Goal: Information Seeking & Learning: Learn about a topic

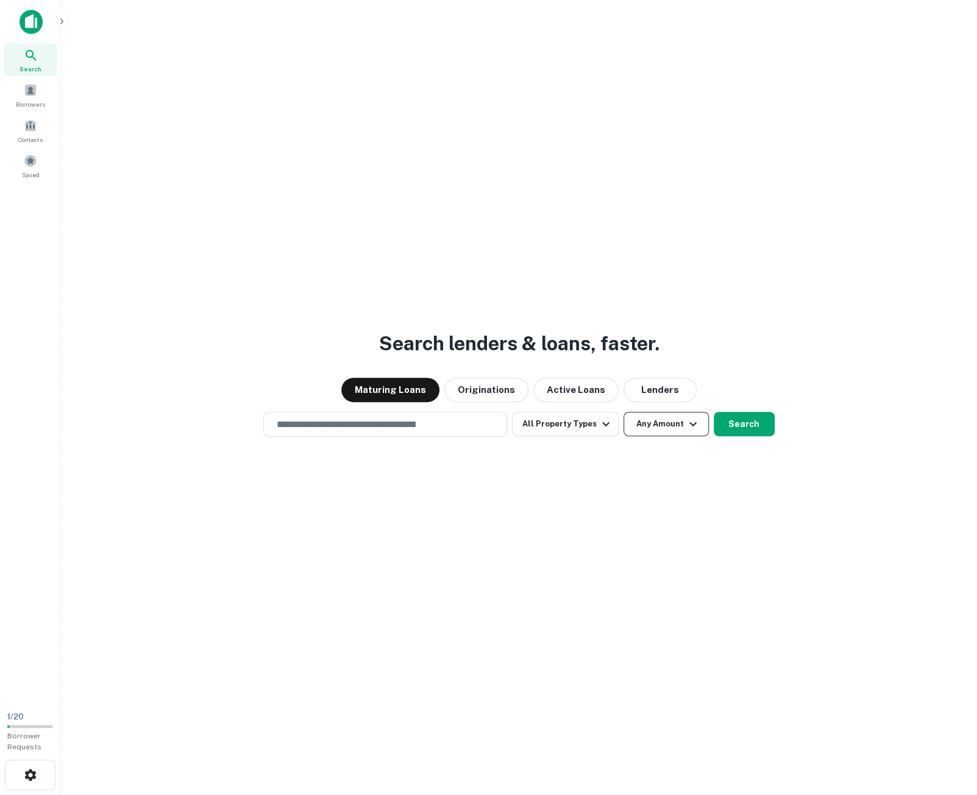
click at [690, 427] on icon "button" at bounding box center [693, 424] width 15 height 15
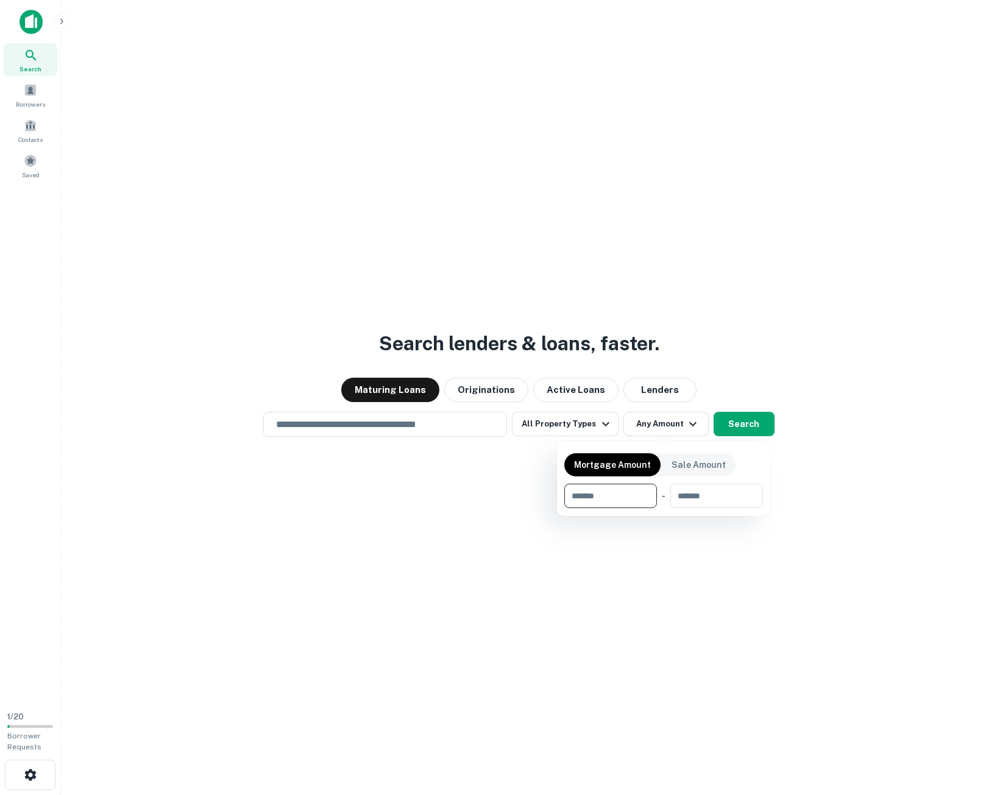
click at [607, 492] on input "number" at bounding box center [606, 496] width 84 height 24
type input "*******"
click at [378, 424] on div at bounding box center [493, 397] width 986 height 795
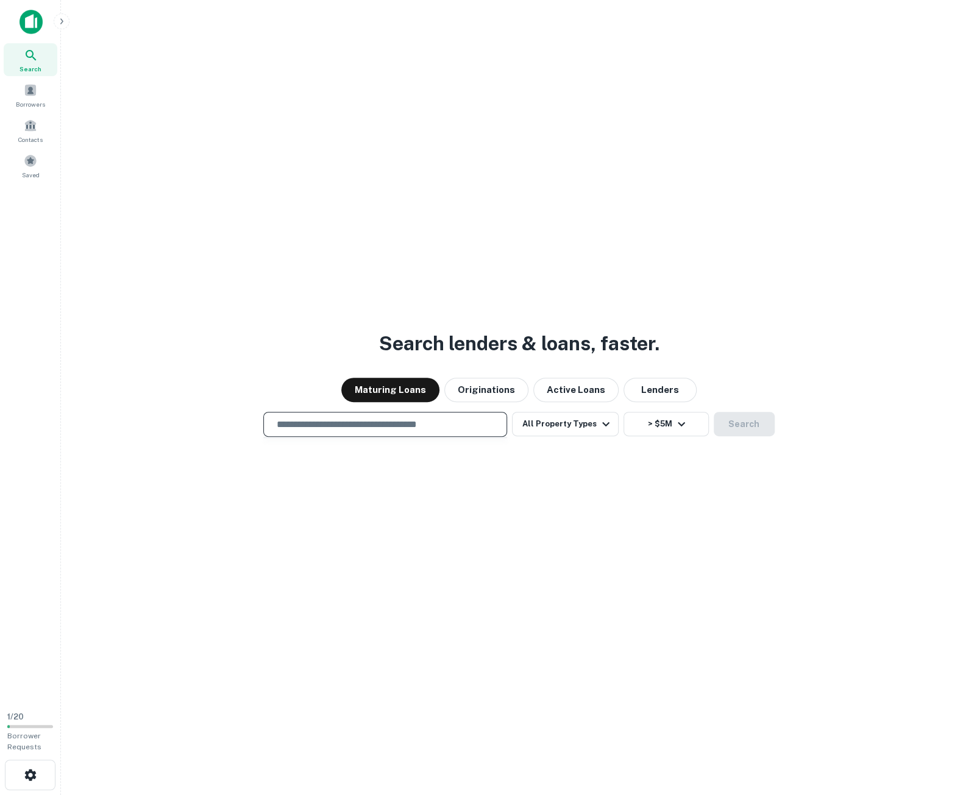
click at [378, 424] on input "text" at bounding box center [385, 424] width 233 height 14
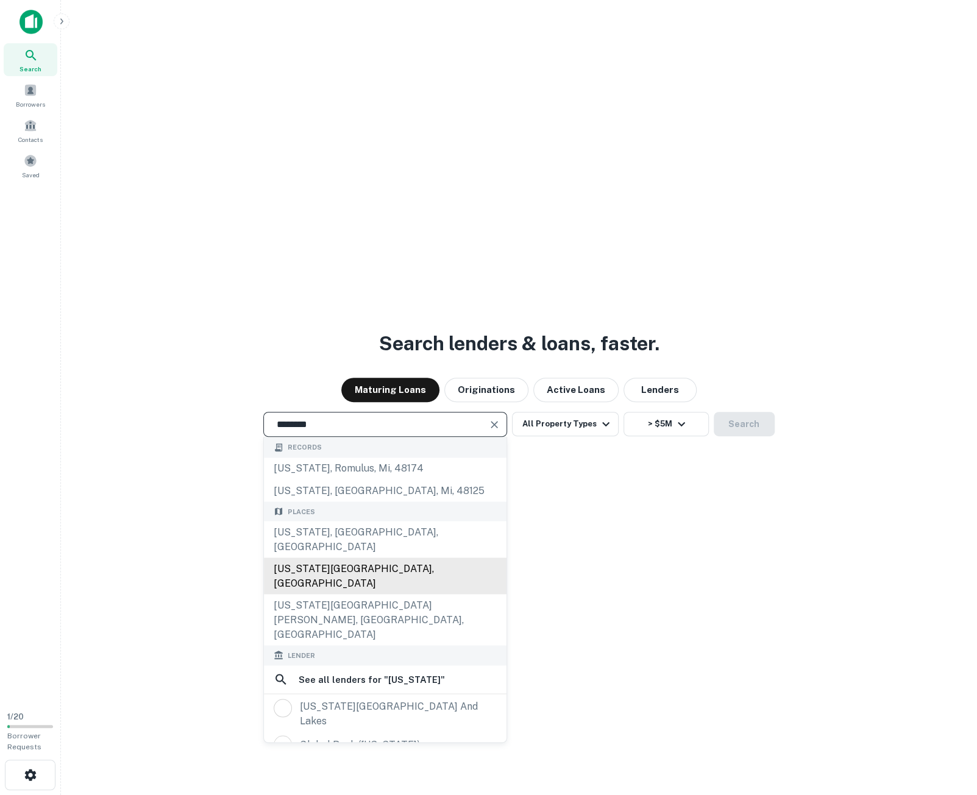
click at [349, 558] on div "New York State, USA" at bounding box center [385, 576] width 243 height 37
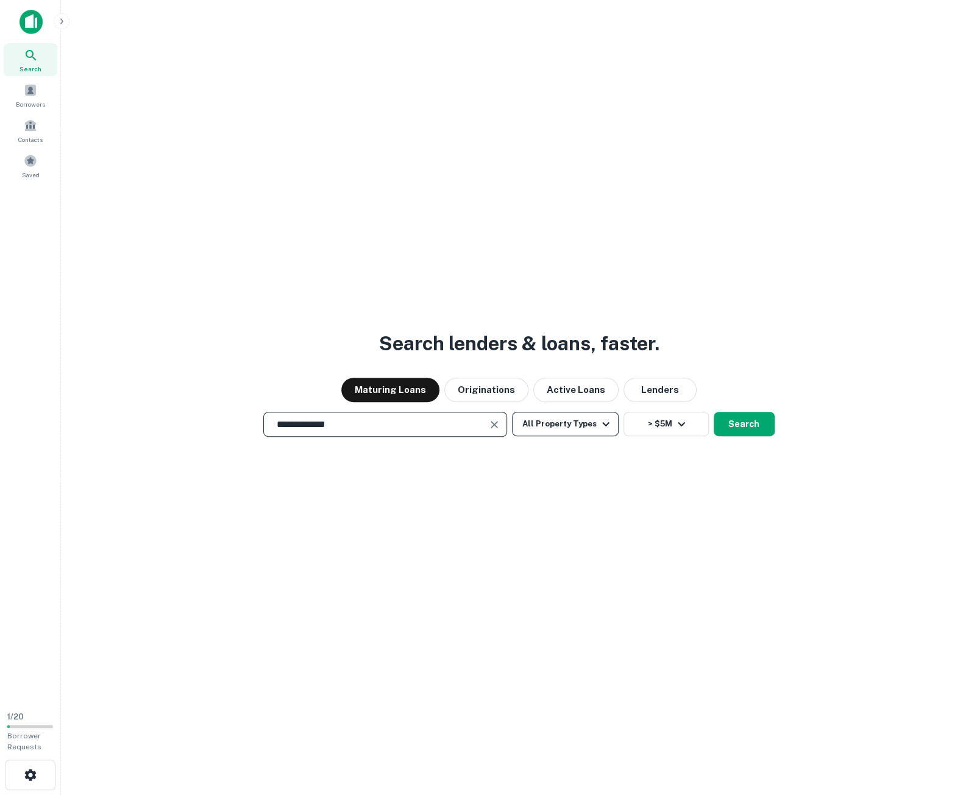
type input "**********"
click at [545, 424] on button "All Property Types" at bounding box center [565, 424] width 106 height 24
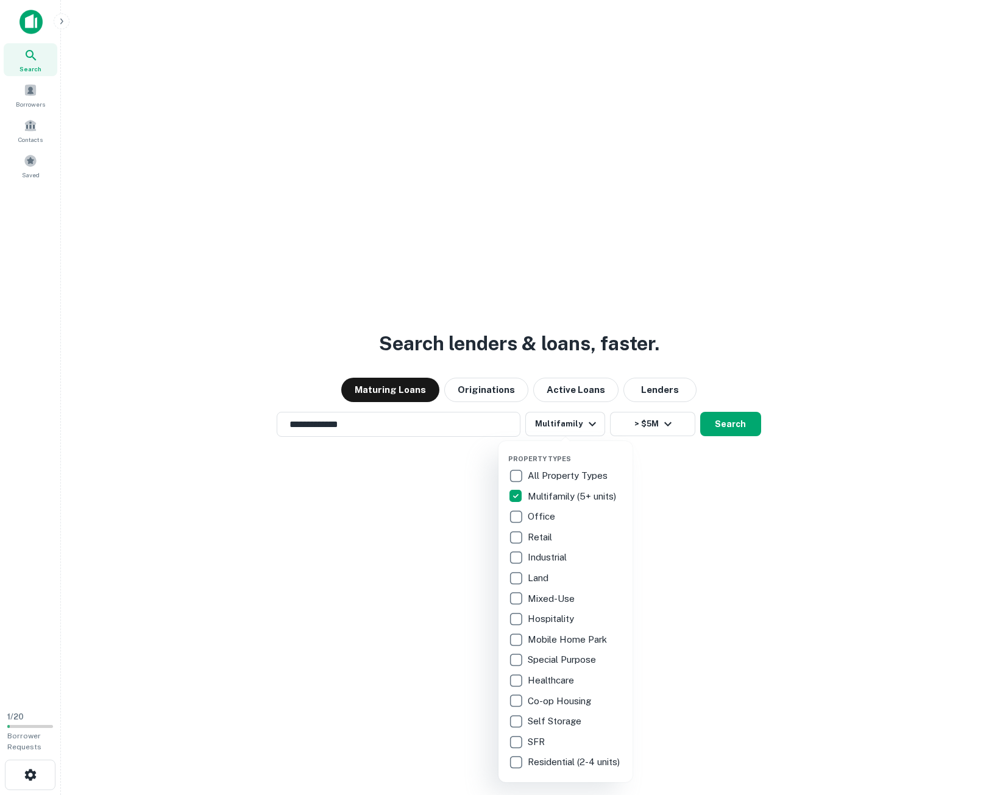
click at [741, 430] on div at bounding box center [493, 397] width 986 height 795
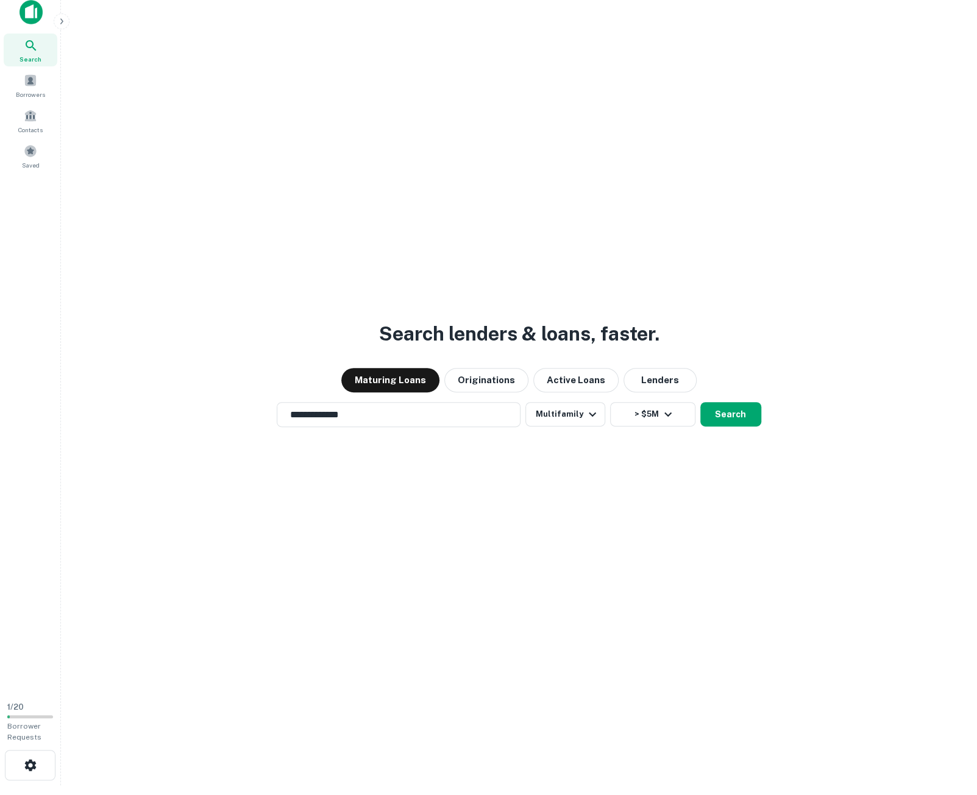
scroll to position [20, 0]
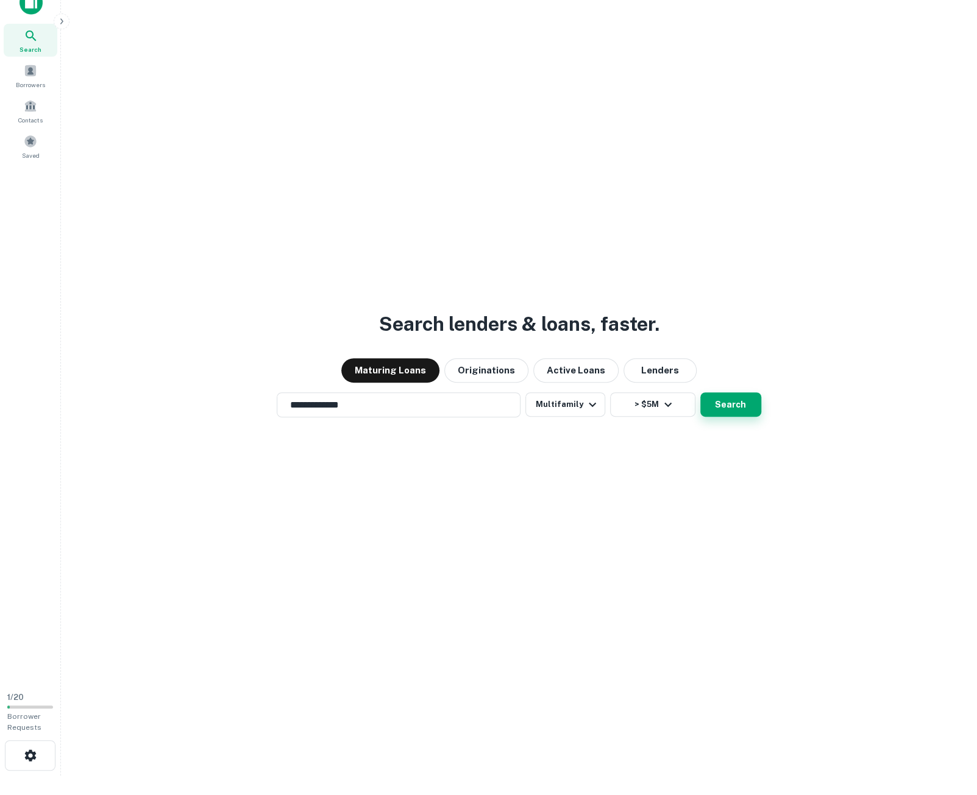
click at [723, 404] on button "Search" at bounding box center [730, 404] width 61 height 24
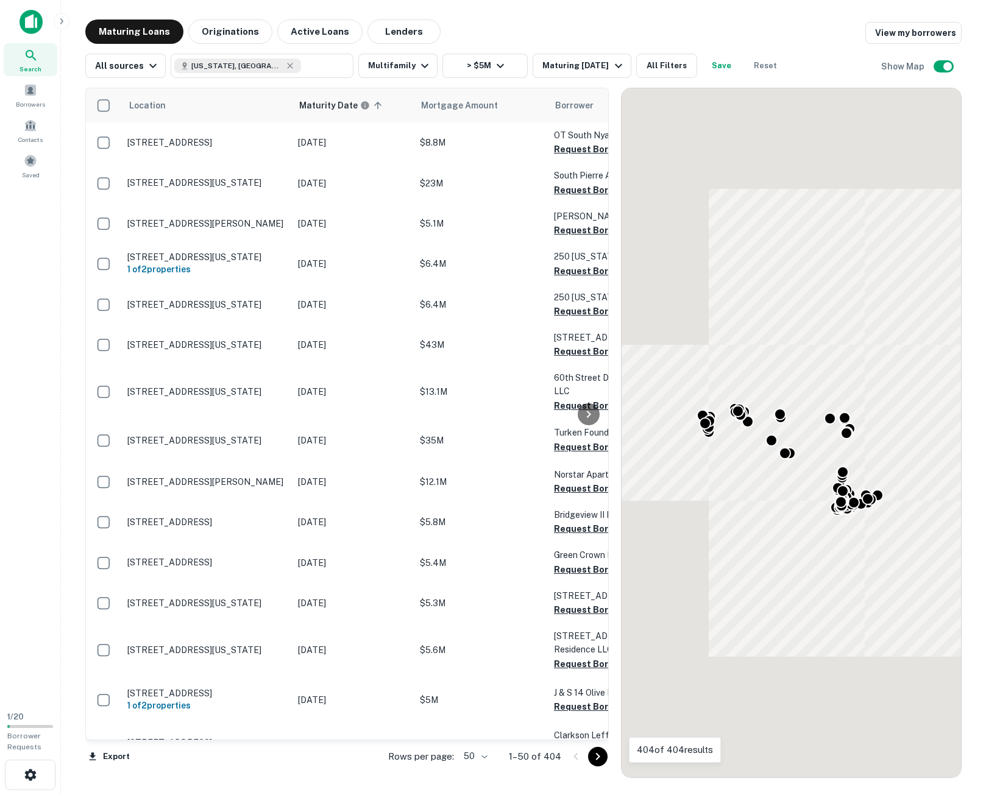
click at [485, 754] on body "Search Borrowers Contacts Saved 1 / 20 Borrower Requests Maturing Loans Origina…" at bounding box center [493, 397] width 986 height 795
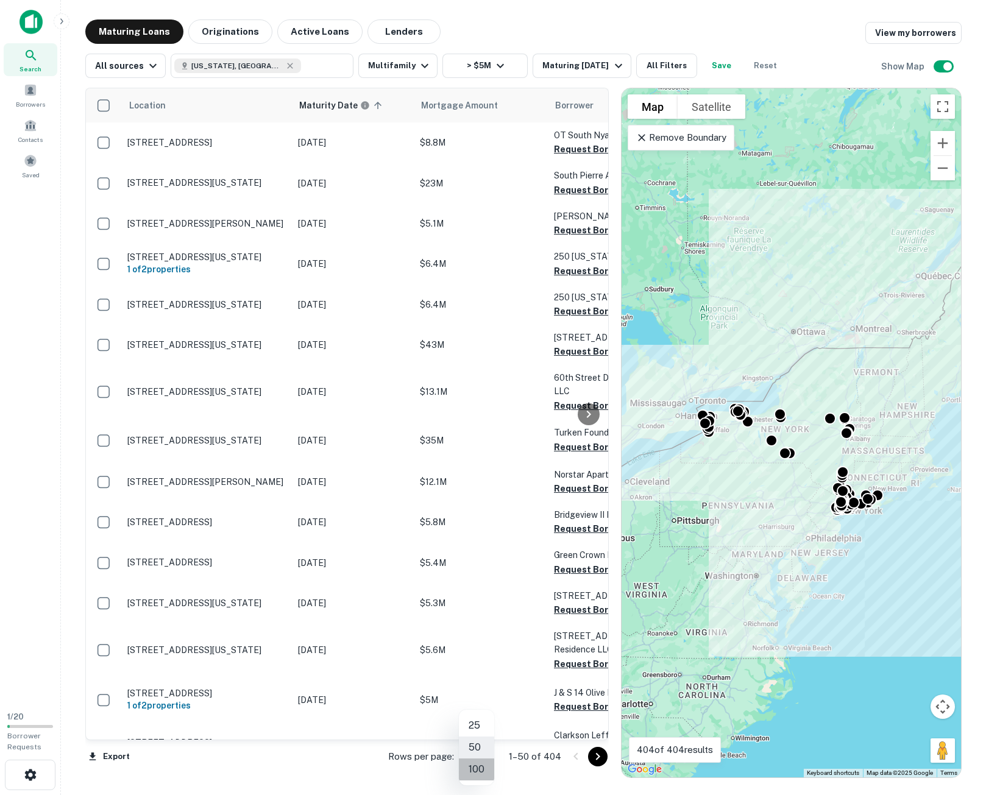
click at [473, 765] on li "100" at bounding box center [476, 770] width 35 height 22
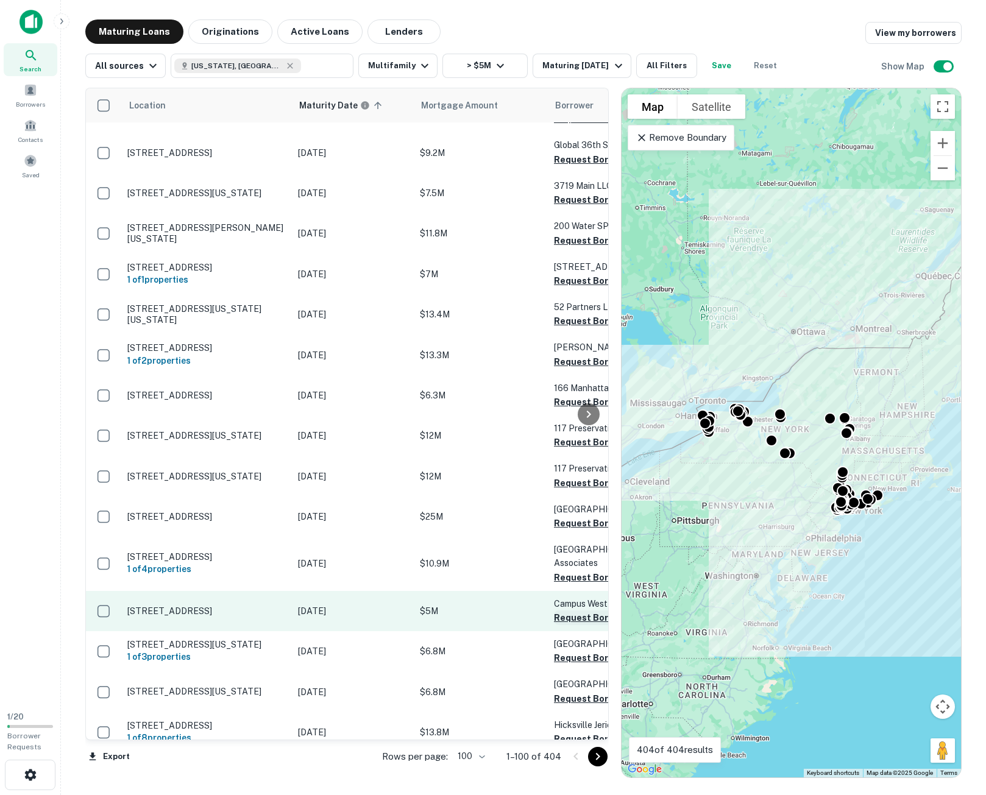
scroll to position [609, 0]
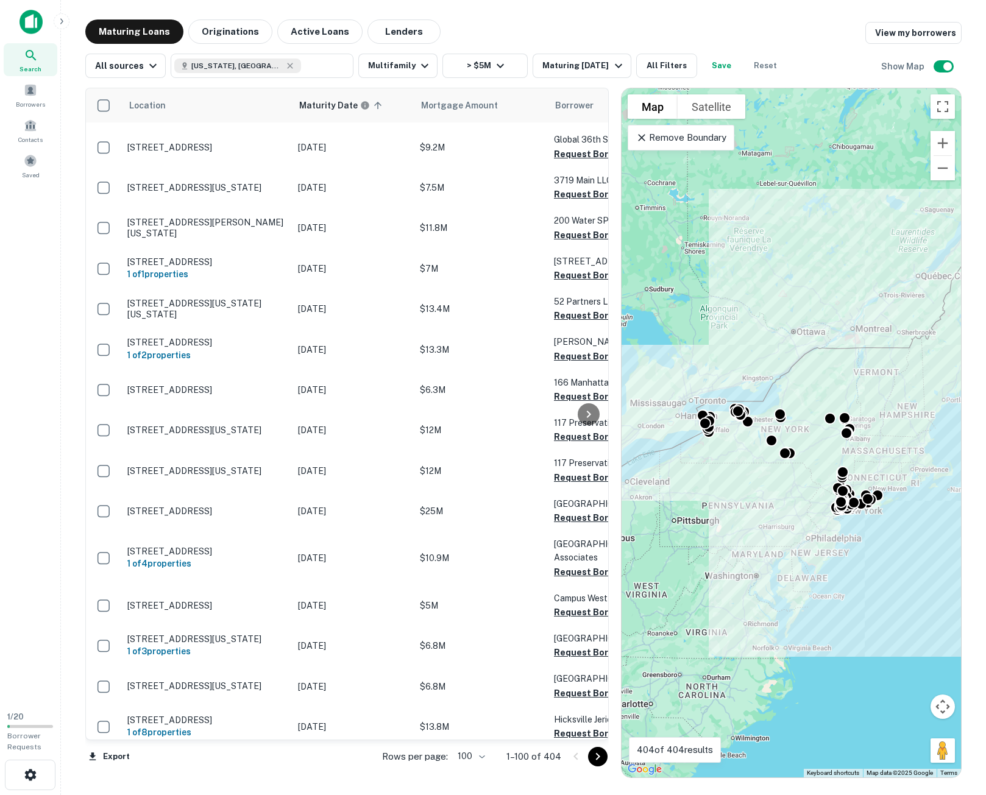
click at [595, 754] on icon "Go to next page" at bounding box center [598, 757] width 15 height 15
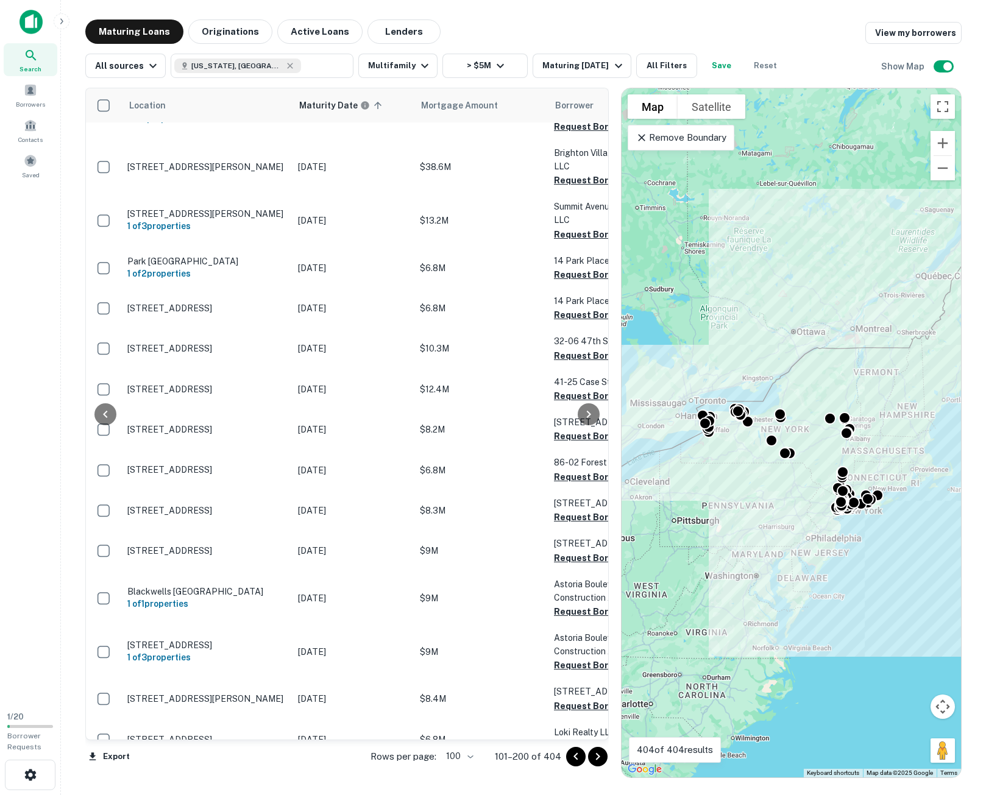
scroll to position [2377, 512]
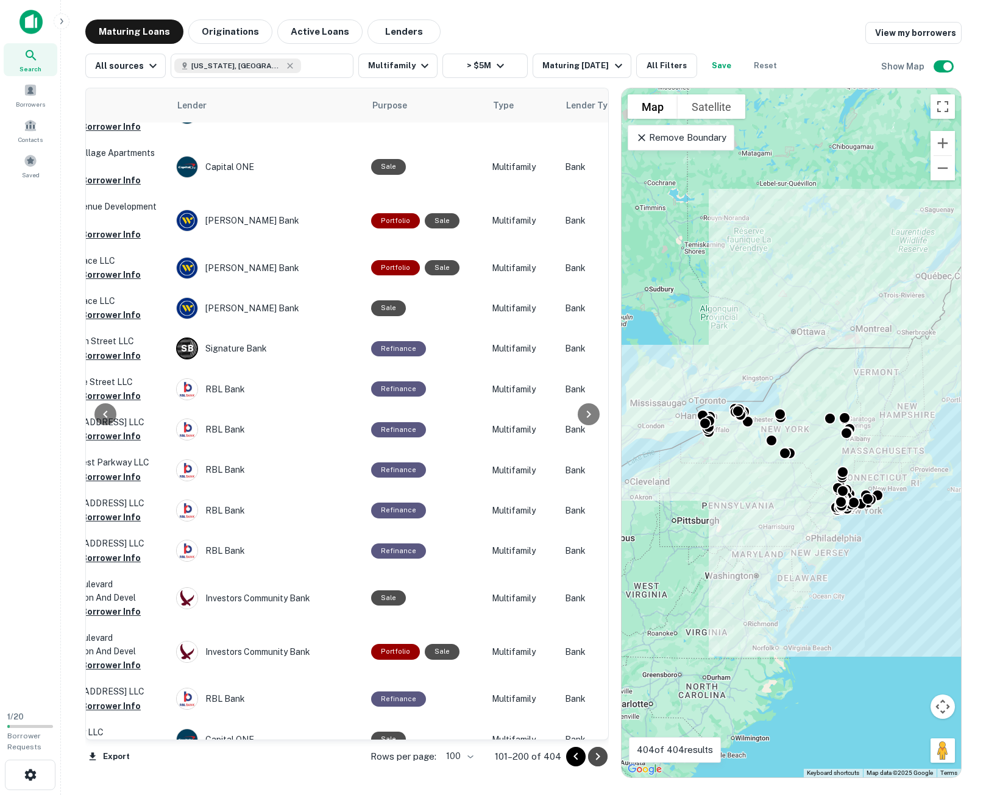
click at [600, 756] on icon "Go to next page" at bounding box center [598, 757] width 15 height 15
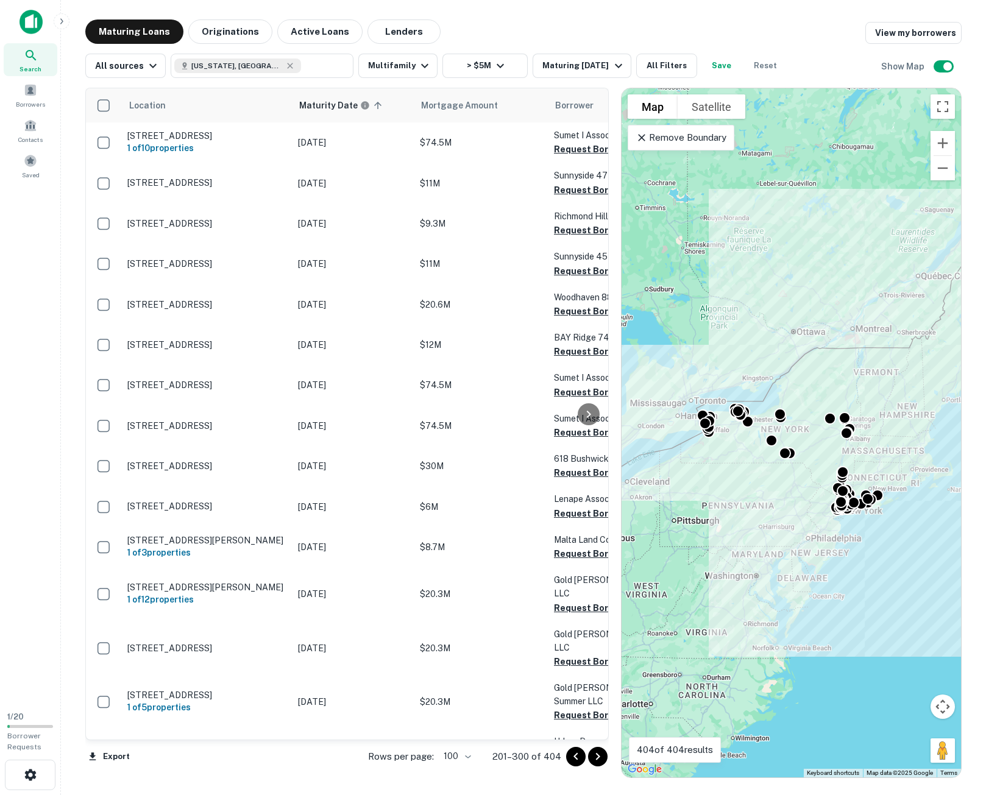
click at [600, 760] on icon "Go to next page" at bounding box center [598, 757] width 15 height 15
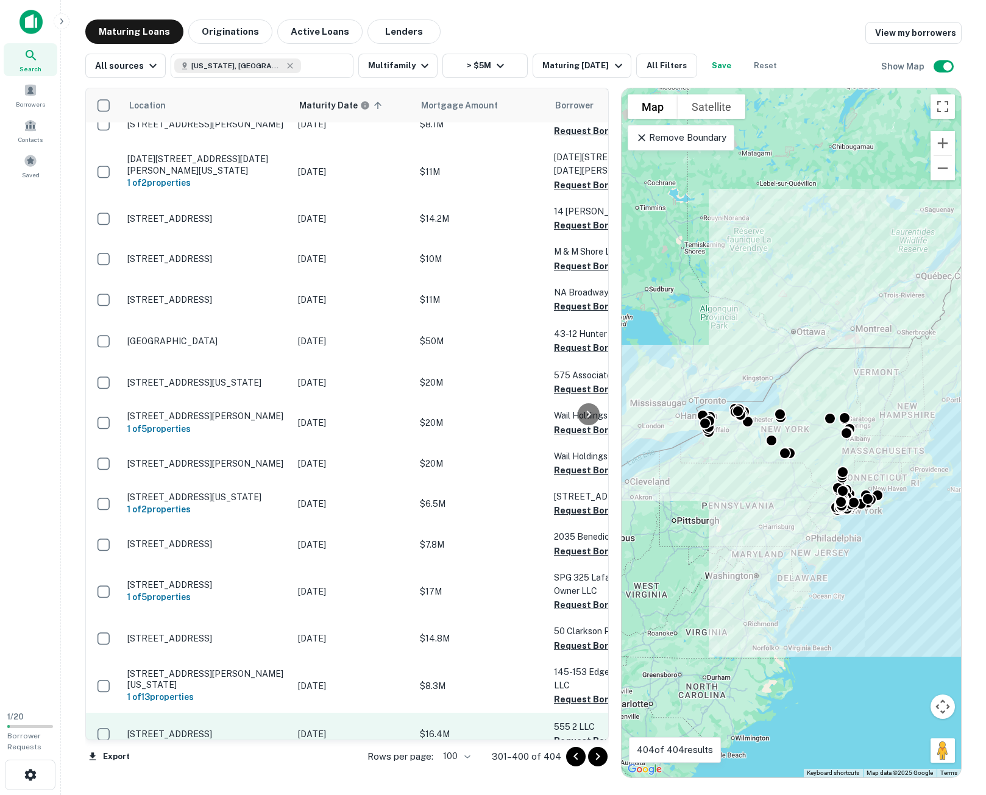
scroll to position [3560, 0]
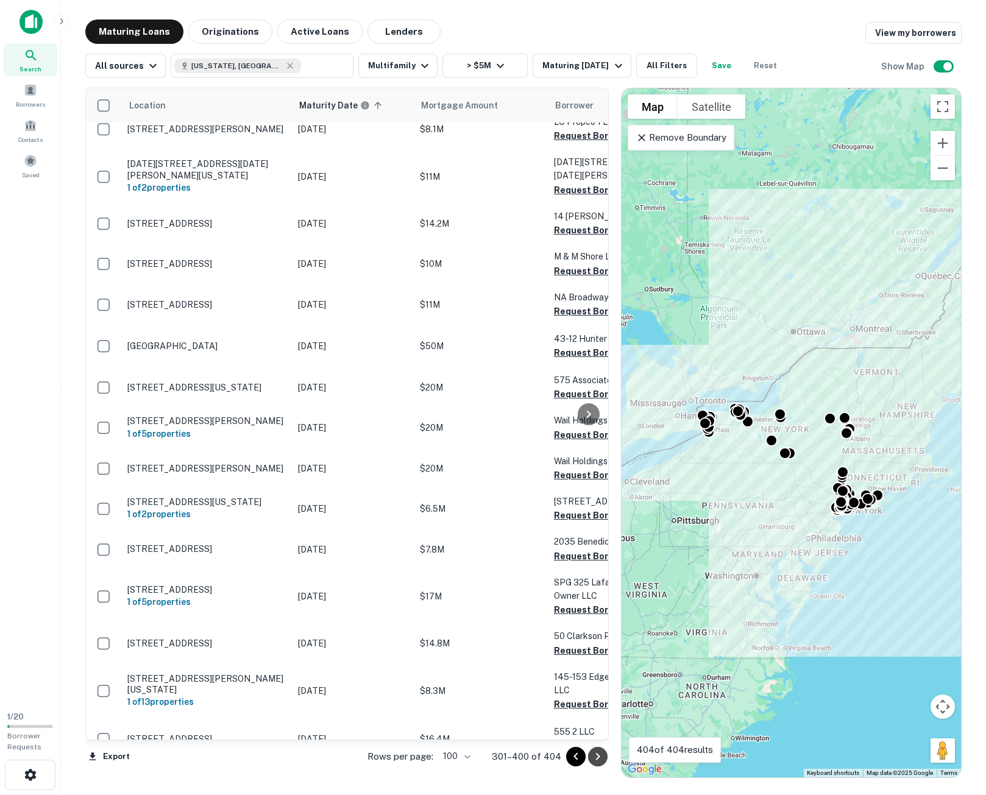
click at [595, 756] on icon "Go to next page" at bounding box center [598, 757] width 15 height 15
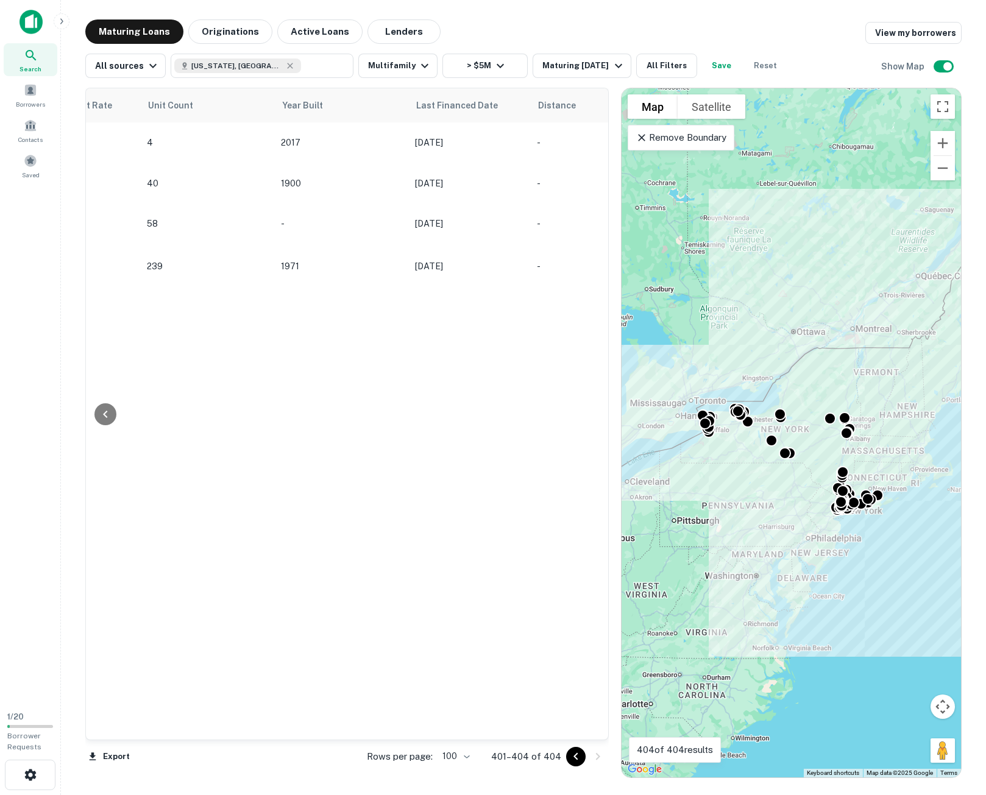
scroll to position [0, 1331]
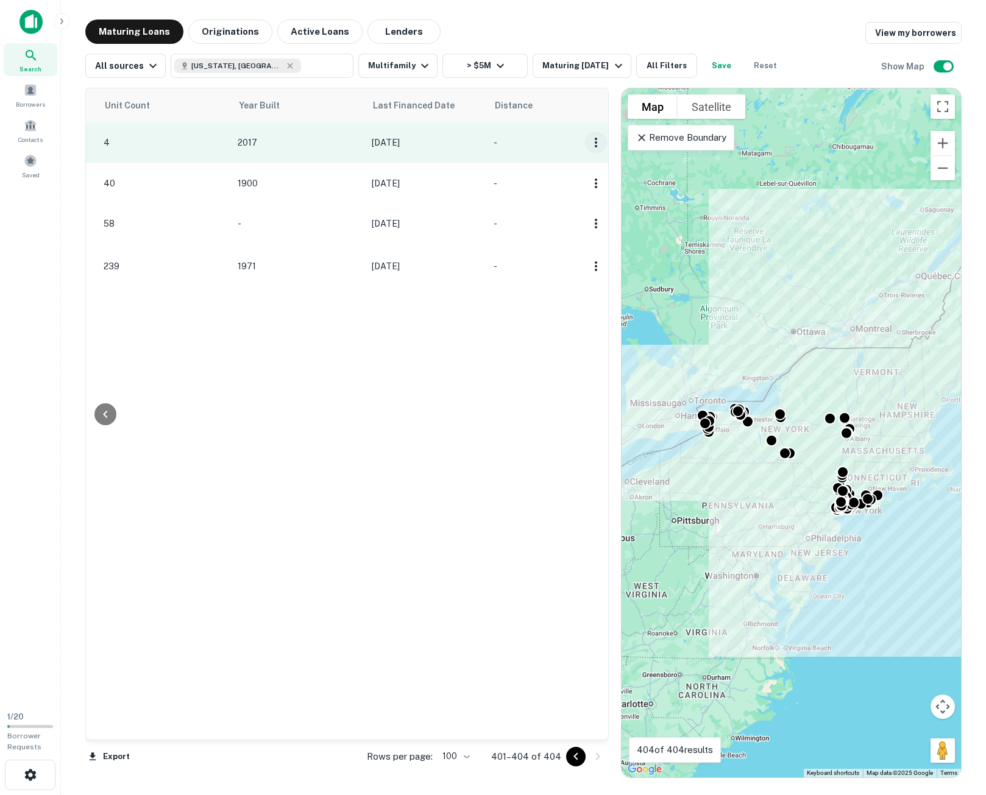
click at [594, 143] on icon "button" at bounding box center [596, 142] width 15 height 15
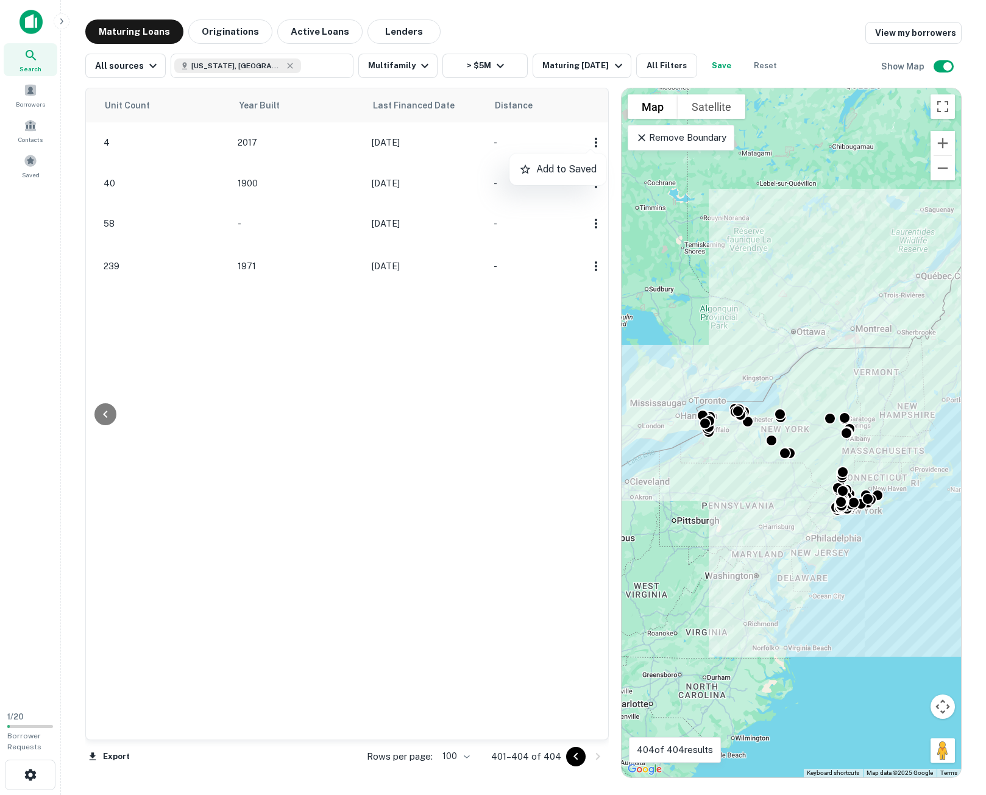
drag, startPoint x: 522, startPoint y: 737, endPoint x: 303, endPoint y: 702, distance: 221.5
click at [195, 696] on div at bounding box center [493, 397] width 986 height 795
click at [500, 61] on button "> $5M" at bounding box center [484, 66] width 85 height 24
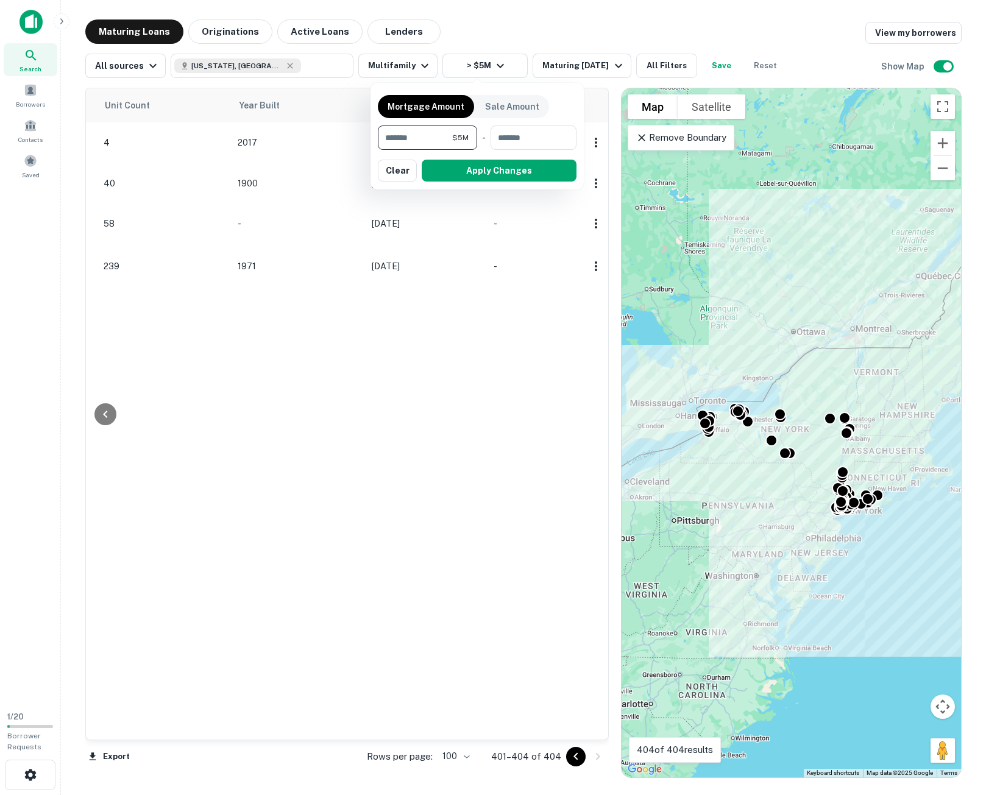
click at [386, 138] on input "*******" at bounding box center [415, 138] width 74 height 24
type input "*******"
click at [497, 172] on button "Apply Changes" at bounding box center [499, 171] width 155 height 22
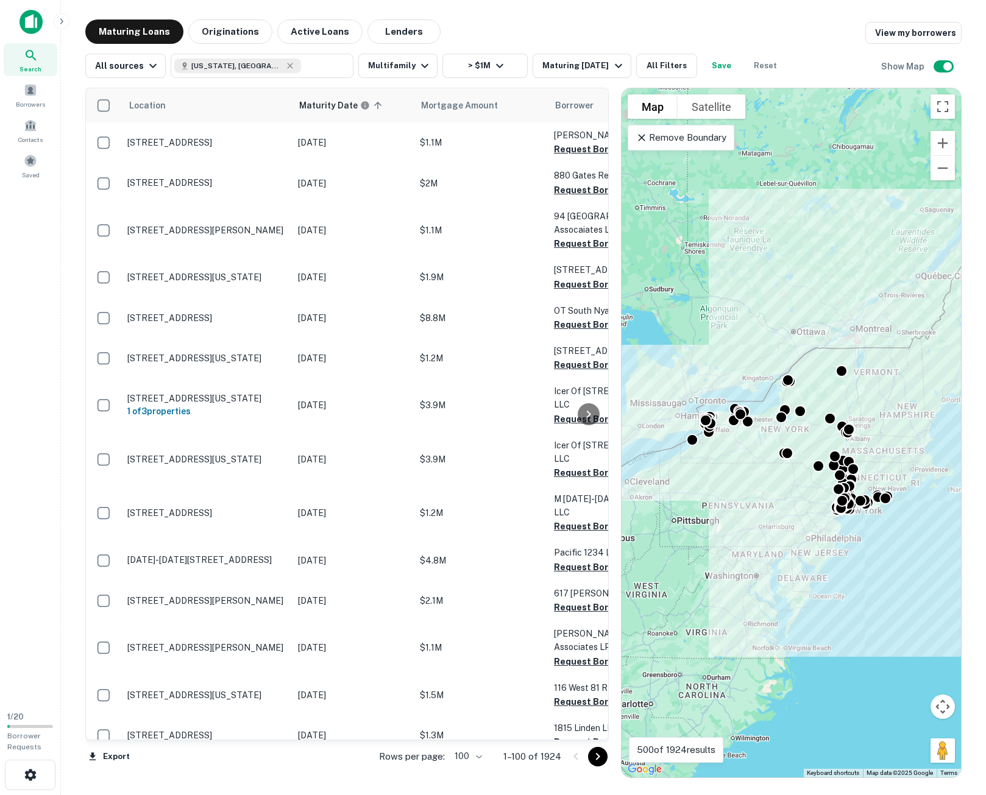
drag, startPoint x: 487, startPoint y: 789, endPoint x: 569, endPoint y: 762, distance: 86.0
click at [487, 789] on main "Maturing Loans Originations Active Loans Lenders View my borrowers All sources …" at bounding box center [523, 397] width 925 height 795
click at [601, 756] on icon "Go to next page" at bounding box center [598, 757] width 15 height 15
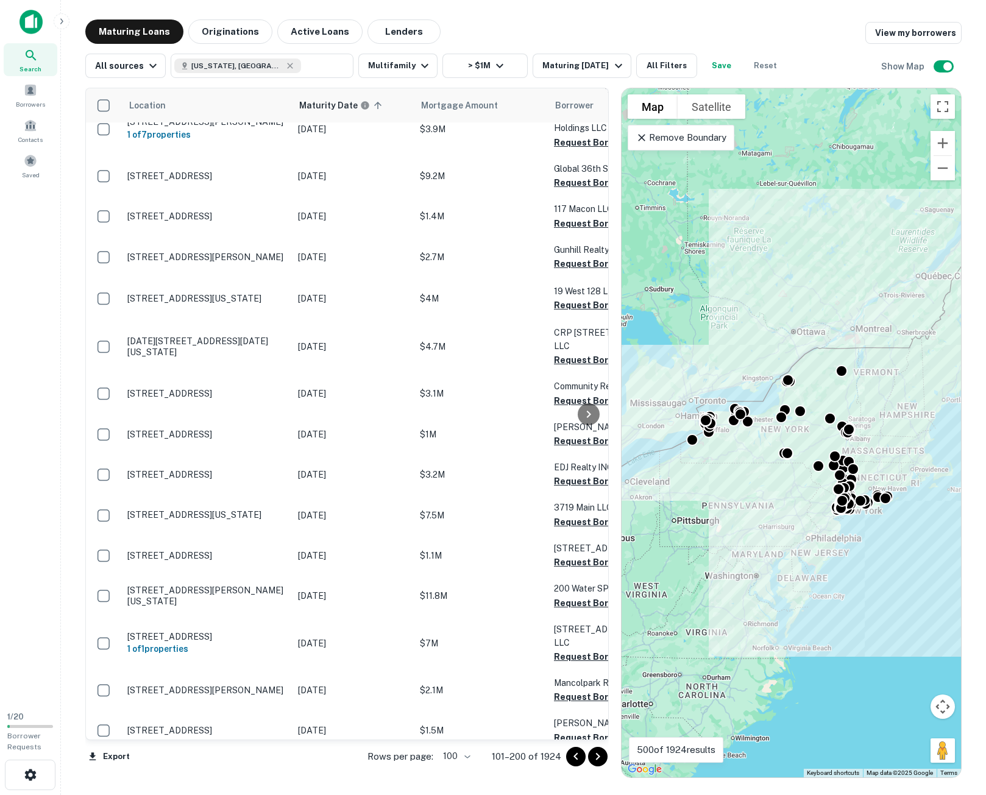
scroll to position [244, 0]
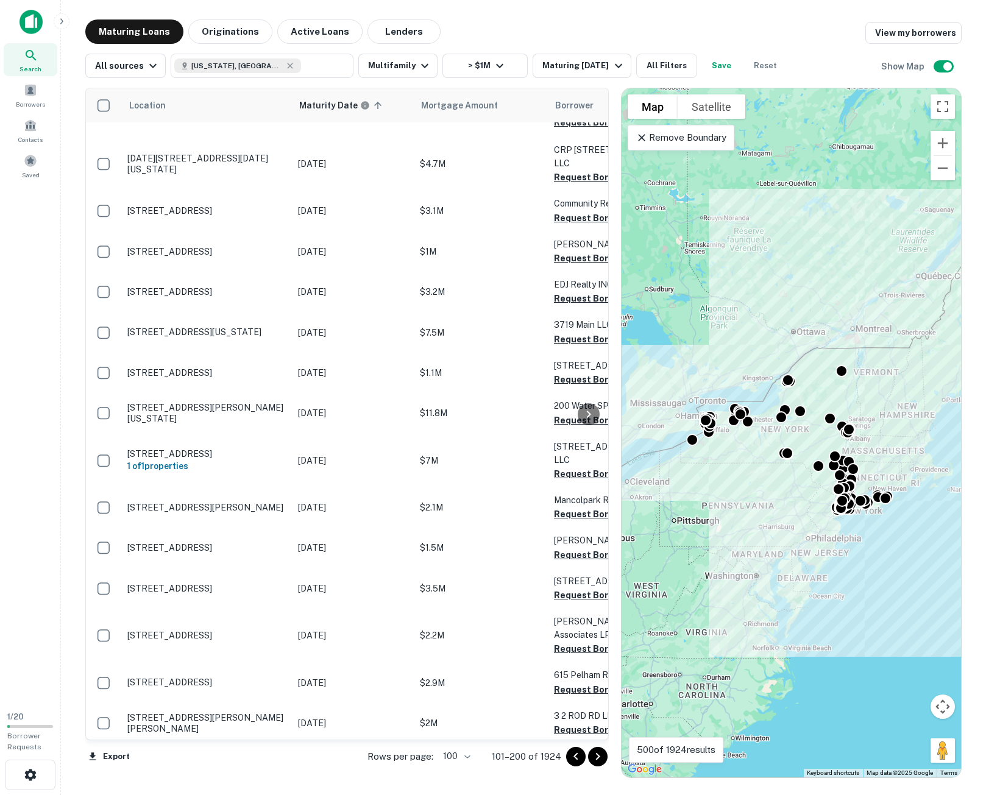
drag, startPoint x: 595, startPoint y: 754, endPoint x: 586, endPoint y: 731, distance: 24.9
click at [595, 754] on icon "Go to next page" at bounding box center [598, 757] width 15 height 15
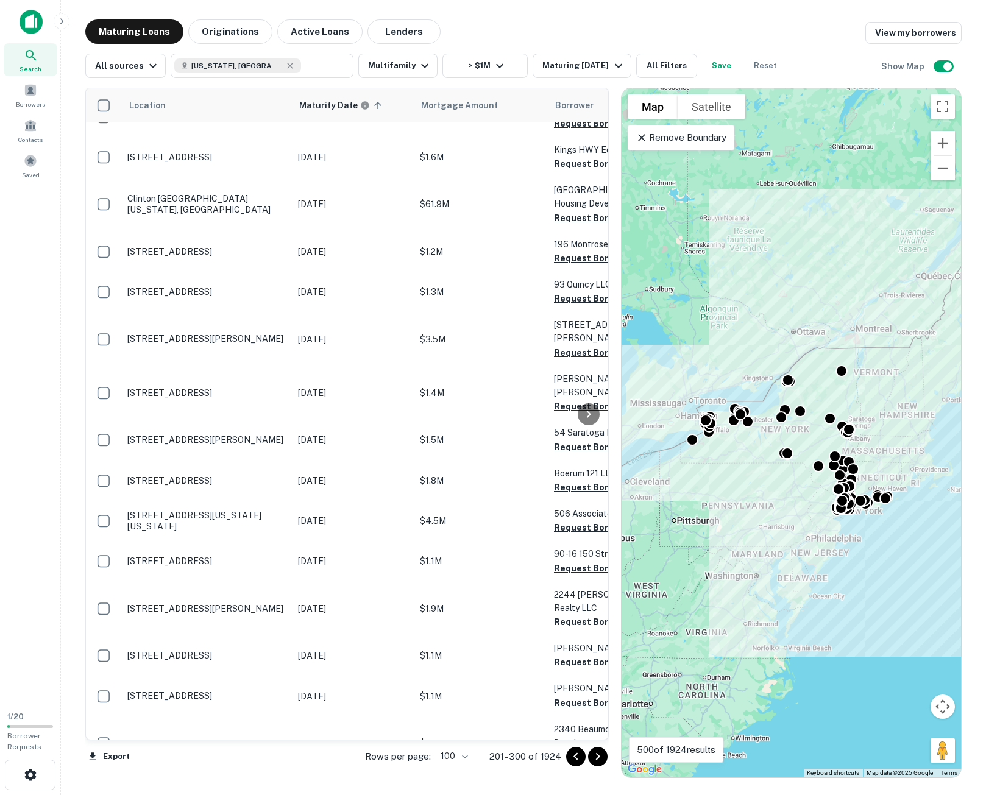
click at [595, 758] on icon "Go to next page" at bounding box center [598, 757] width 15 height 15
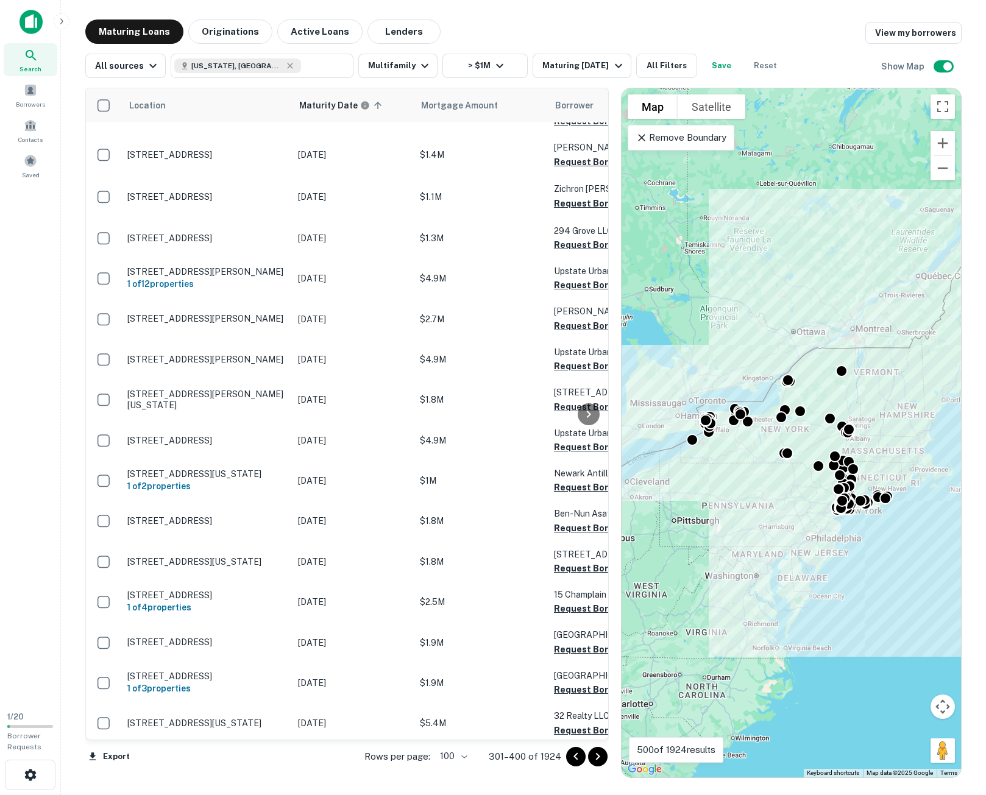
drag, startPoint x: 601, startPoint y: 758, endPoint x: 985, endPoint y: 547, distance: 438.3
click at [601, 758] on icon "Go to next page" at bounding box center [598, 757] width 15 height 15
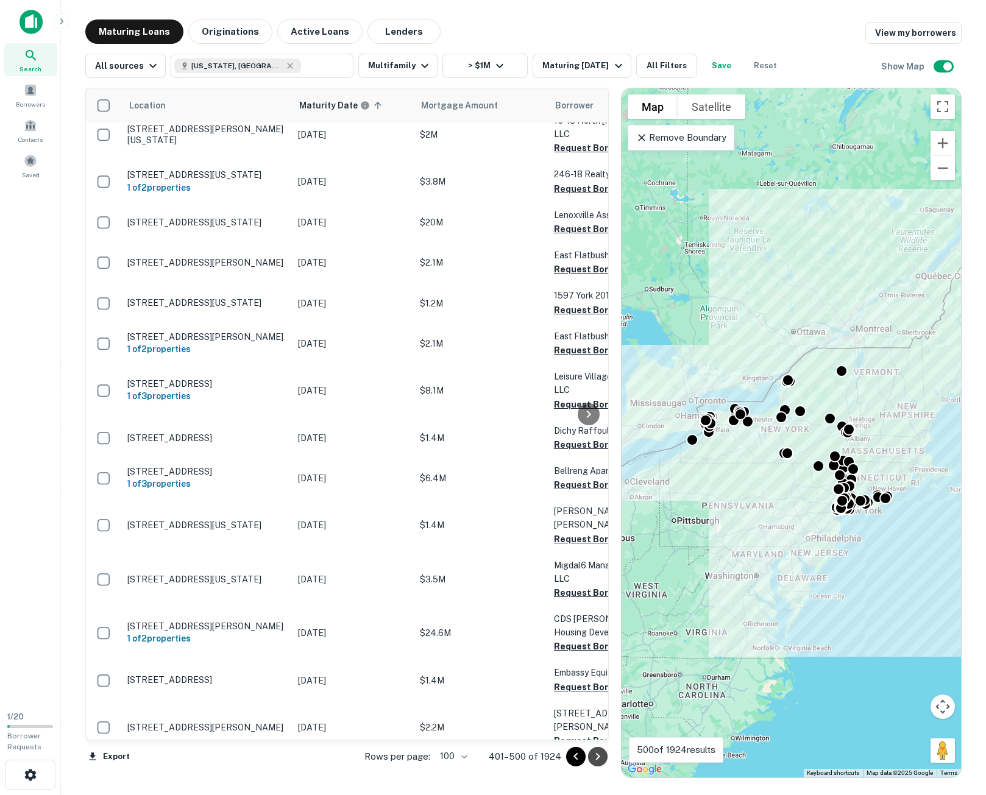
click at [603, 758] on icon "Go to next page" at bounding box center [598, 757] width 15 height 15
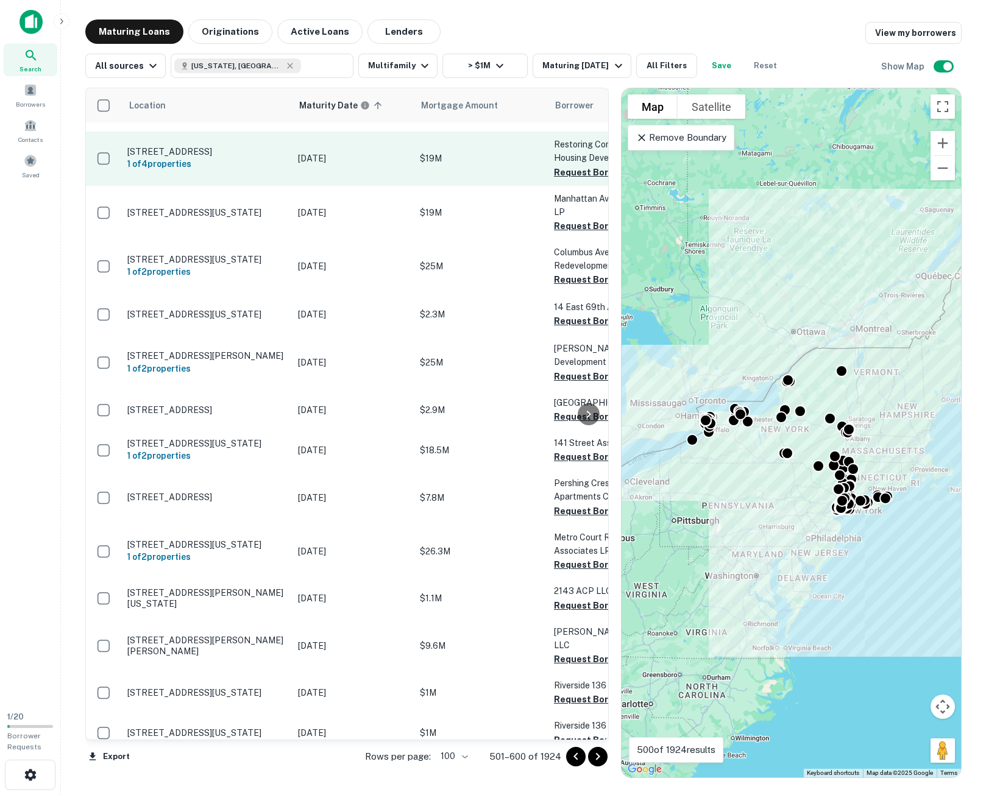
scroll to position [1158, 0]
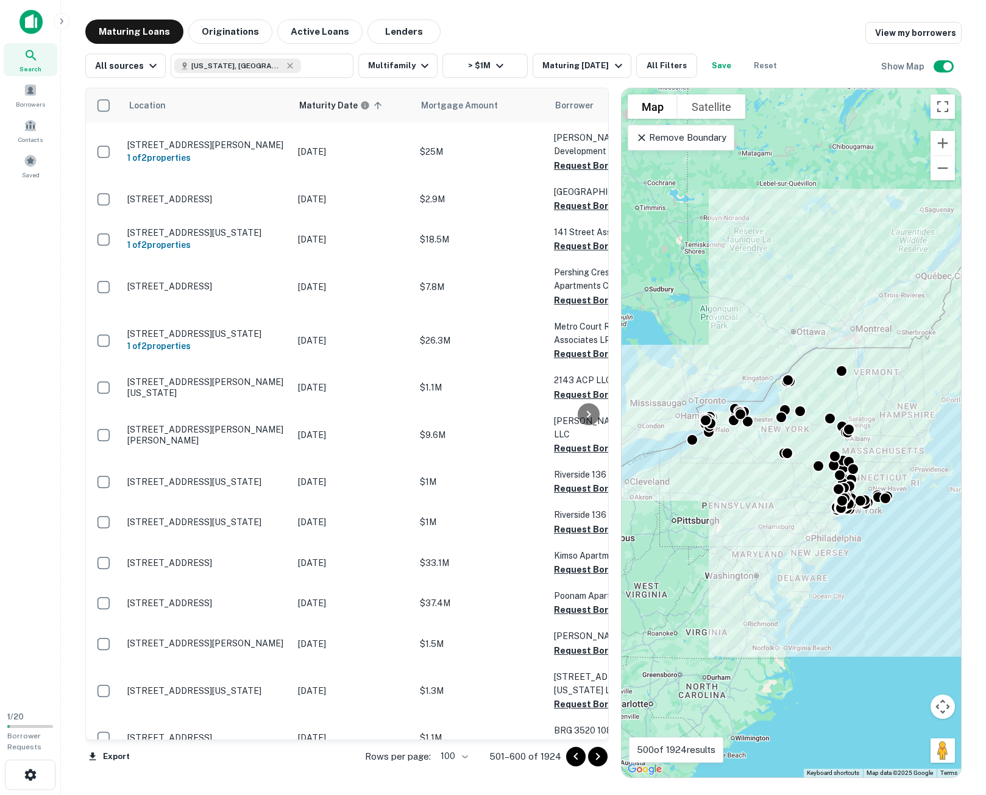
click at [596, 754] on icon "Go to next page" at bounding box center [598, 756] width 4 height 7
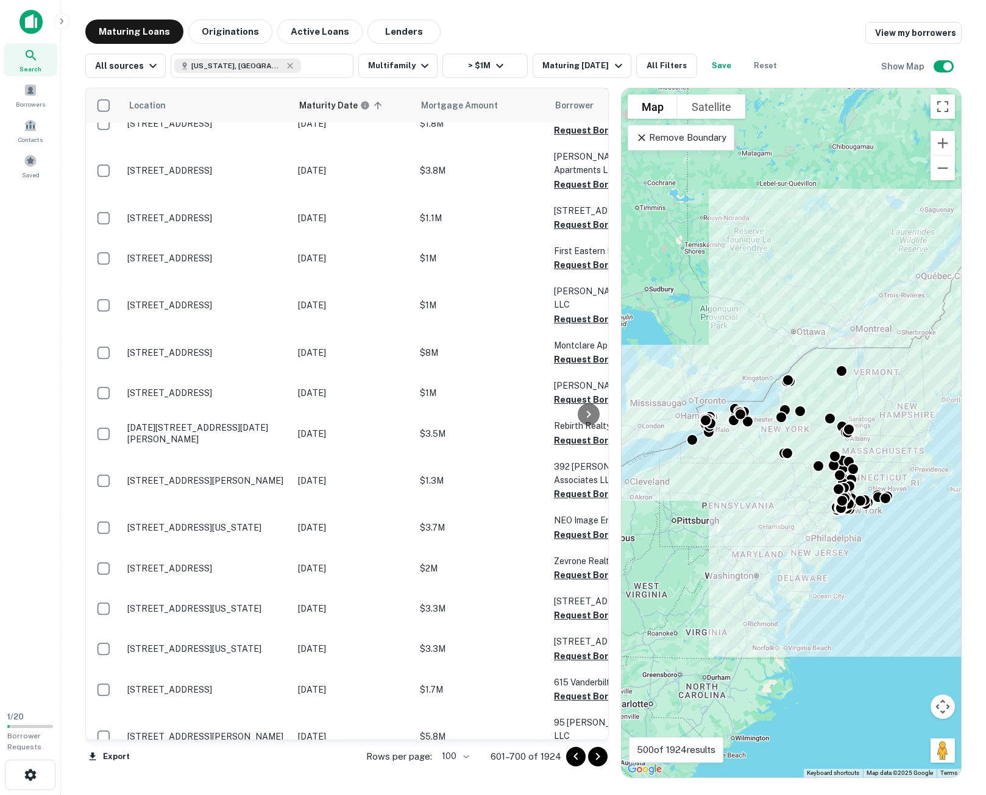
scroll to position [3649, 0]
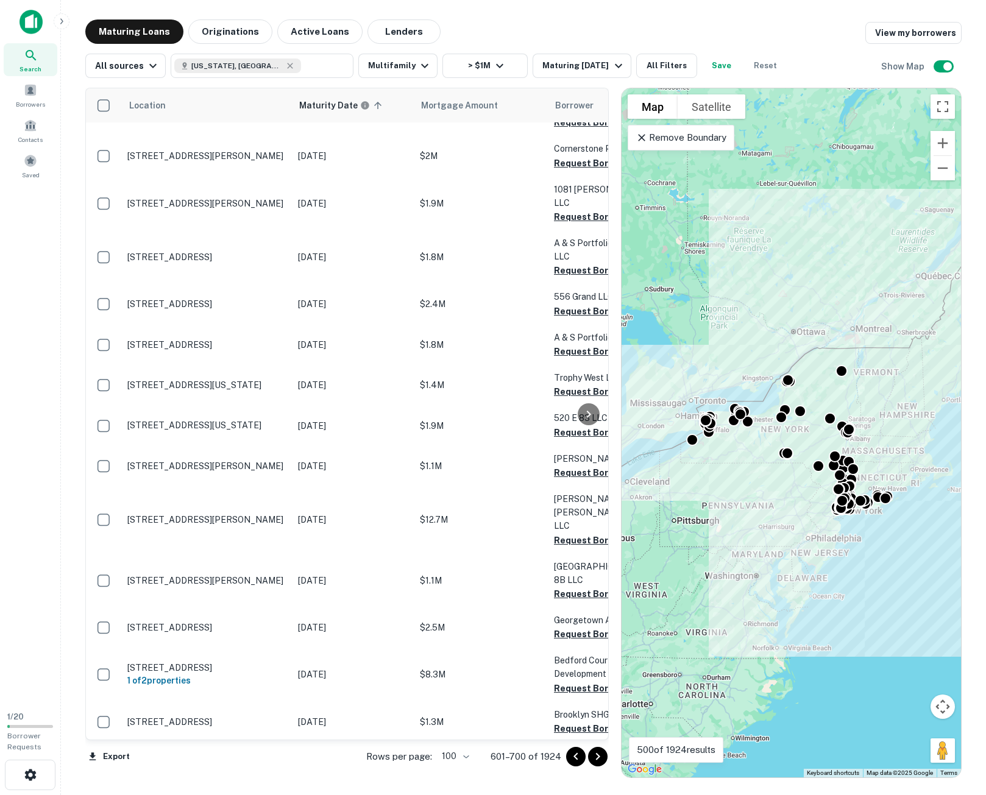
click at [595, 753] on icon "Go to next page" at bounding box center [598, 757] width 15 height 15
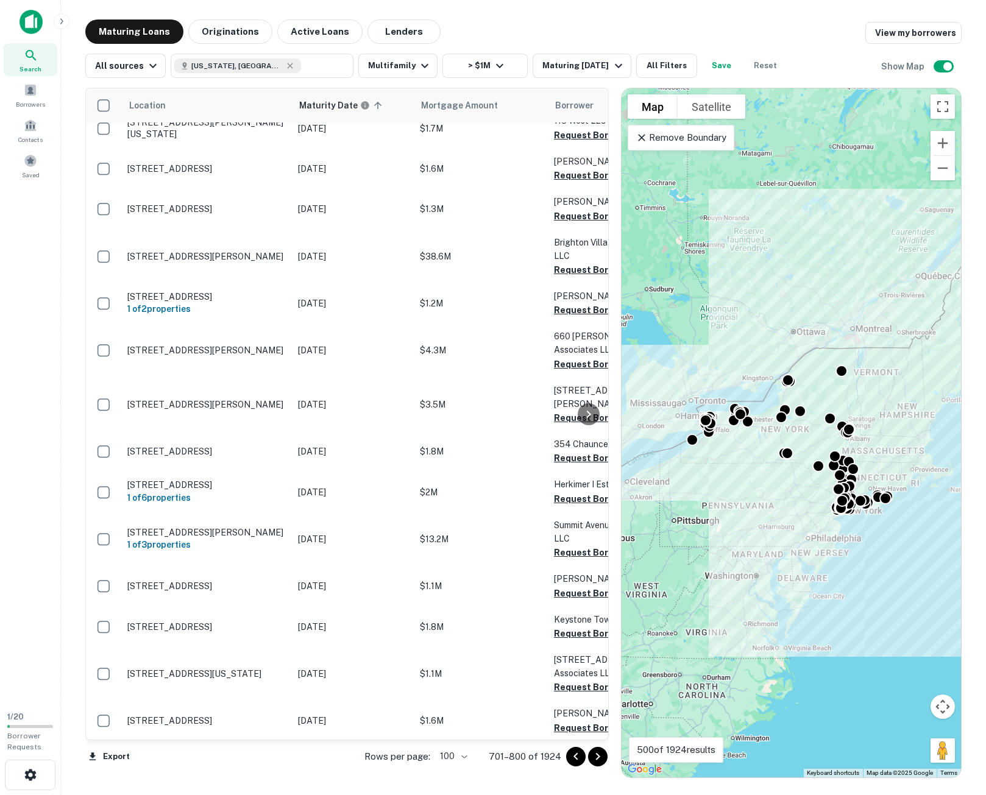
scroll to position [3466, 0]
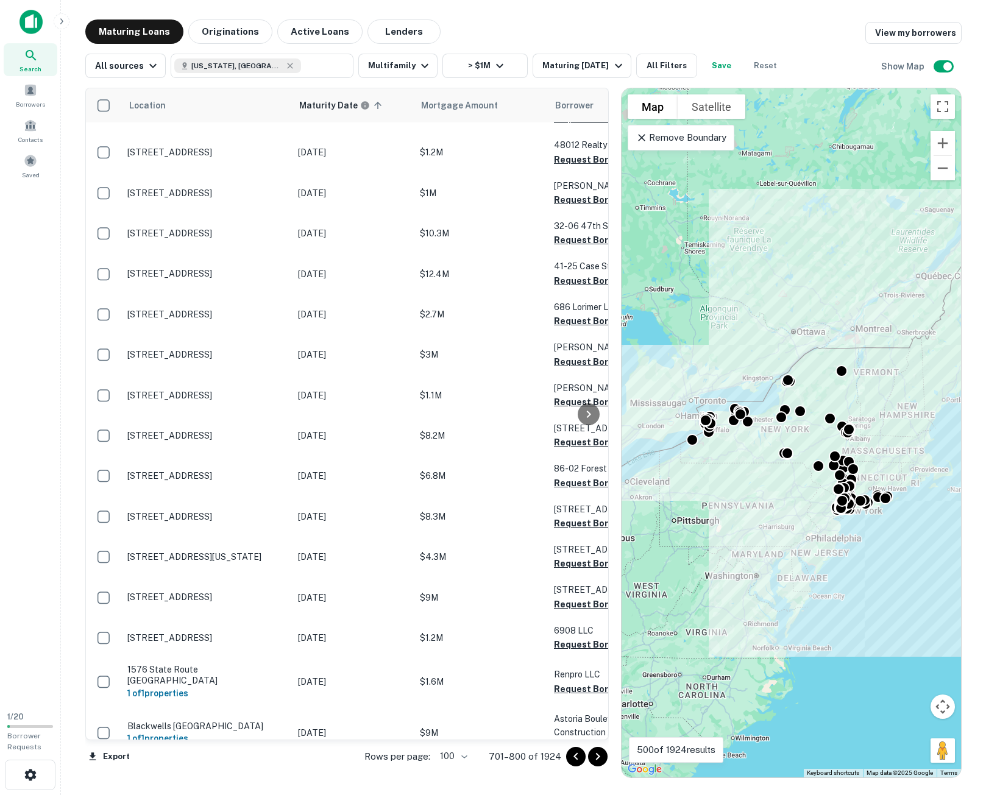
click at [597, 759] on icon "Go to next page" at bounding box center [598, 756] width 4 height 7
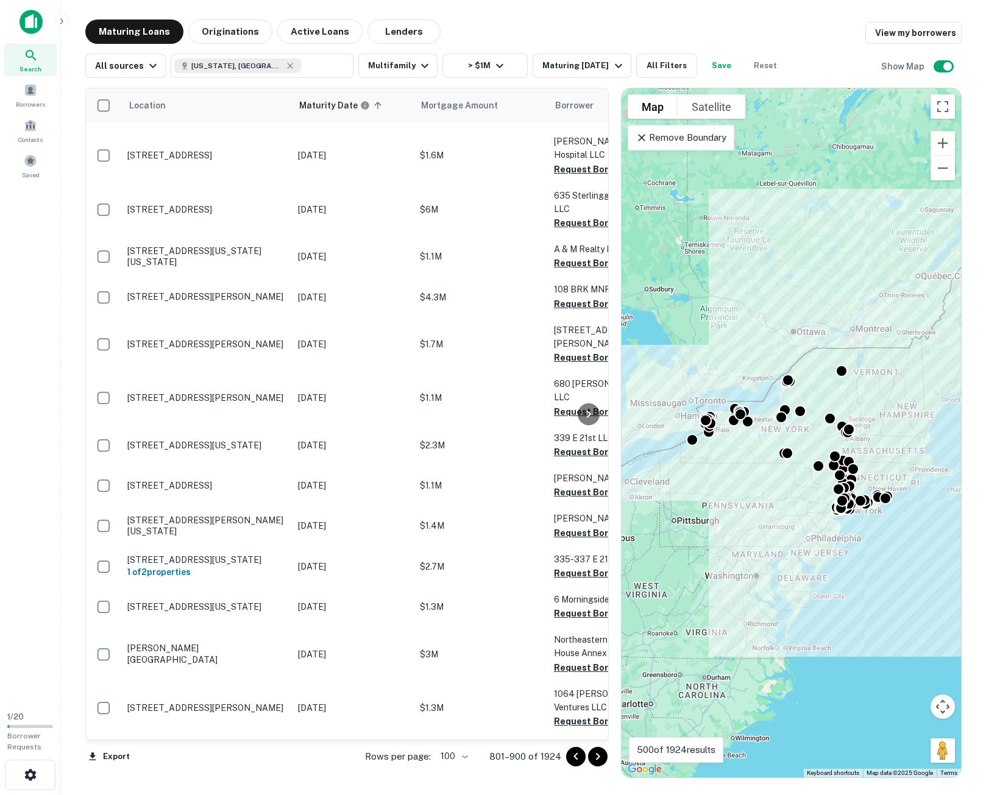
scroll to position [1646, 0]
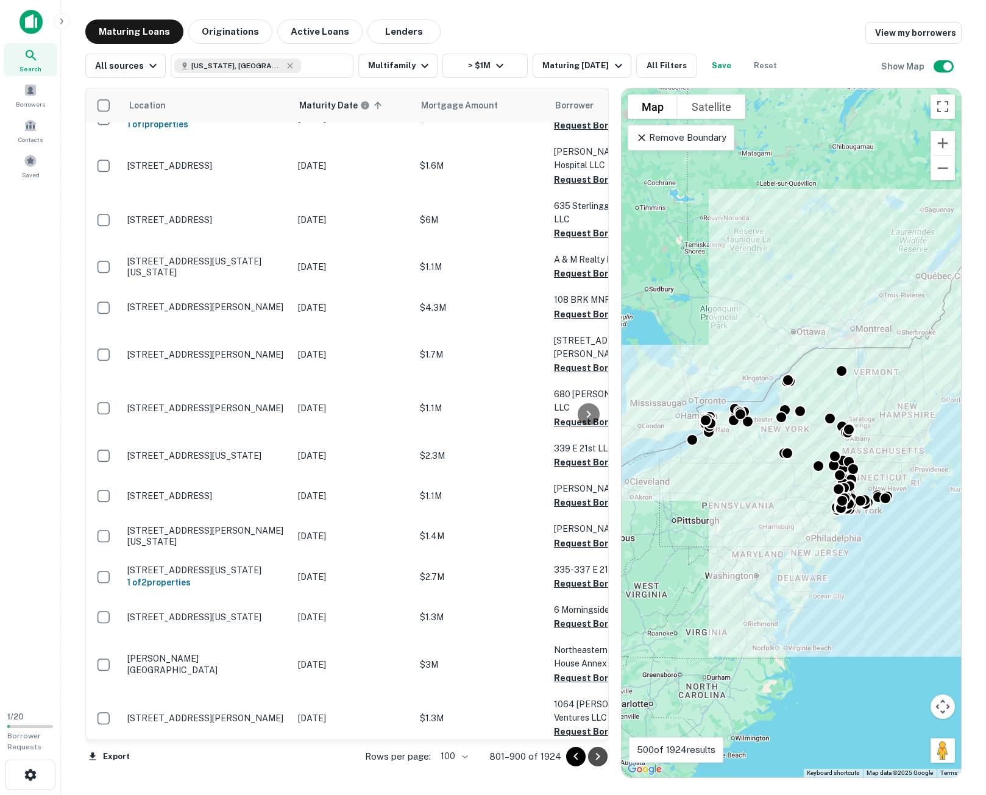
click at [593, 756] on icon "Go to next page" at bounding box center [598, 757] width 15 height 15
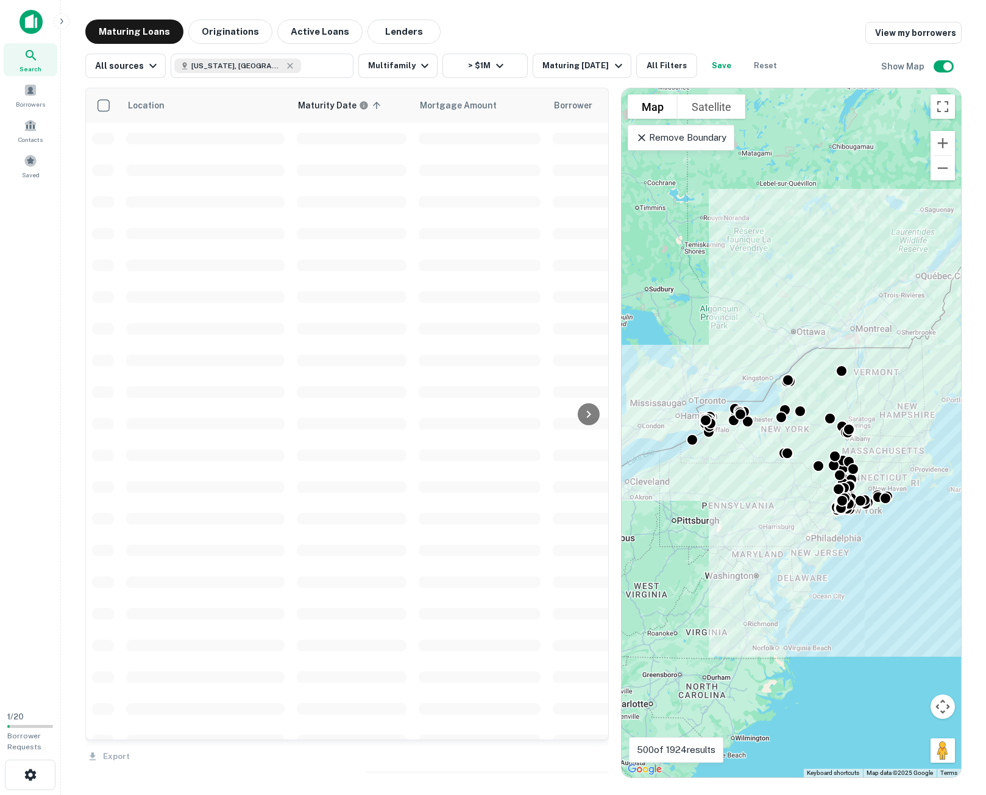
drag, startPoint x: 417, startPoint y: 522, endPoint x: 436, endPoint y: 524, distance: 19.6
click at [417, 522] on td at bounding box center [480, 519] width 134 height 32
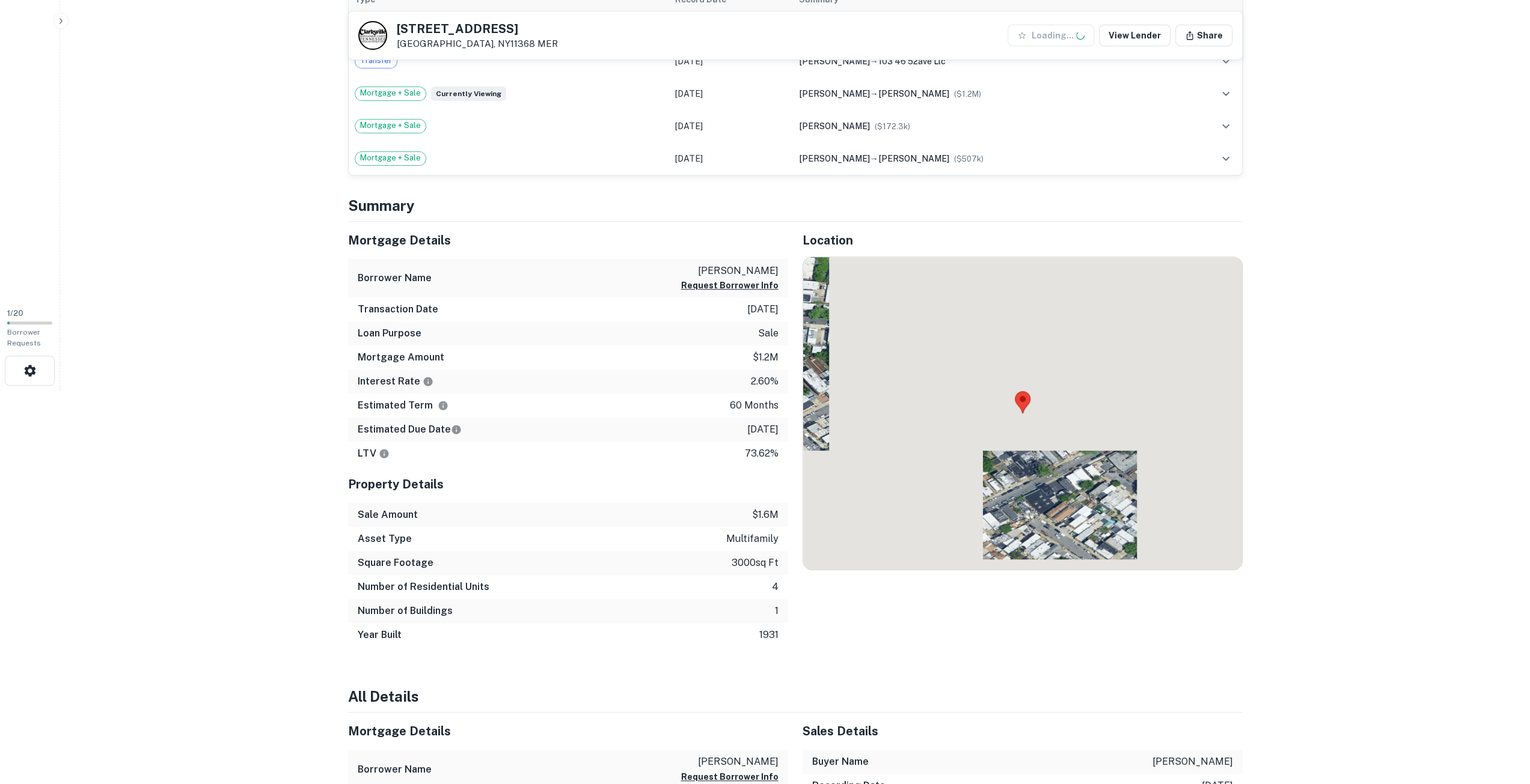
scroll to position [421, 0]
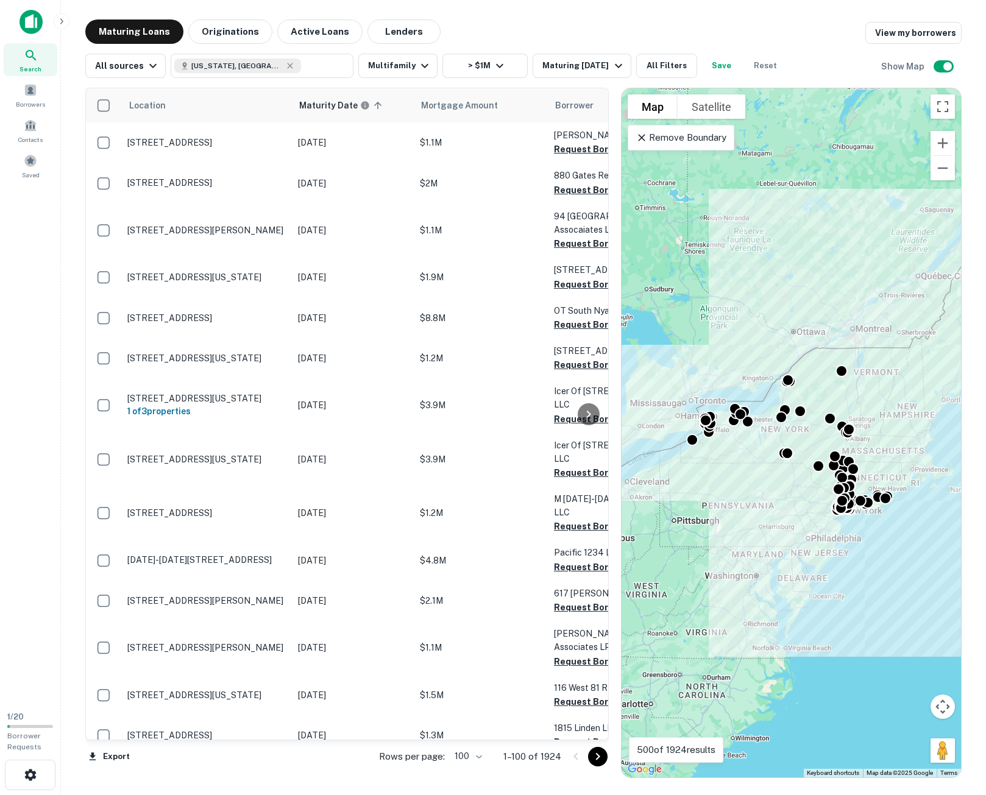
click at [523, 760] on p "1–100 of 1924" at bounding box center [532, 757] width 58 height 15
click at [530, 758] on p "1–100 of 1924" at bounding box center [532, 757] width 58 height 15
click at [592, 756] on icon "Go to next page" at bounding box center [598, 757] width 15 height 15
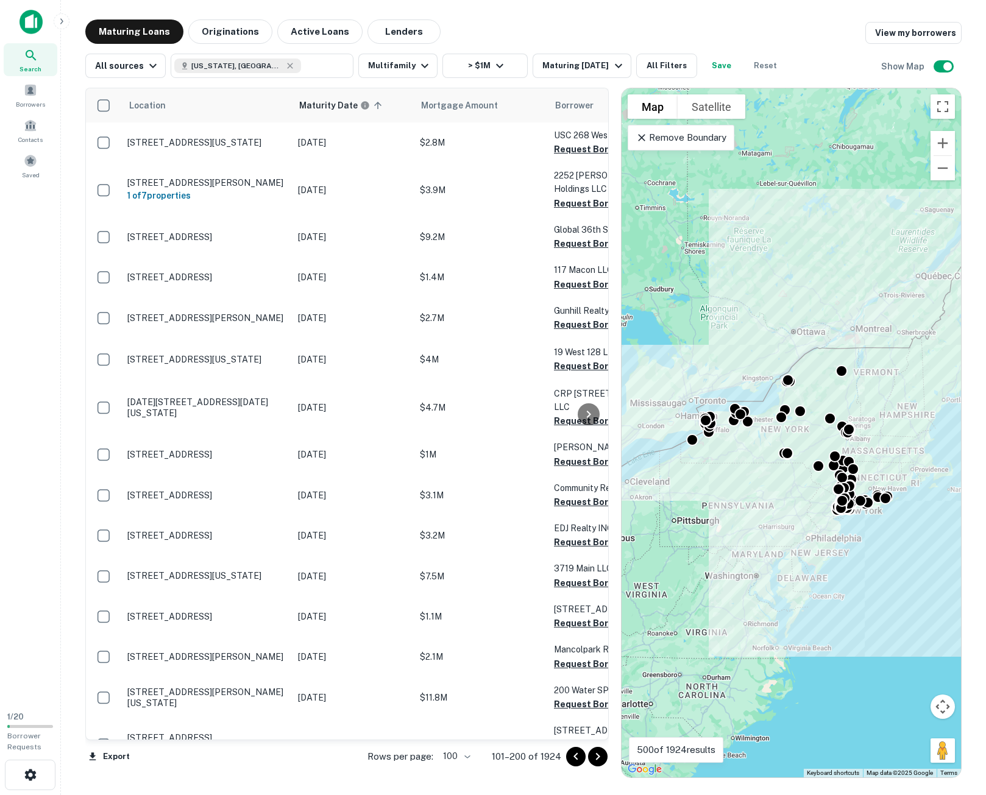
click at [595, 758] on icon "Go to next page" at bounding box center [598, 757] width 15 height 15
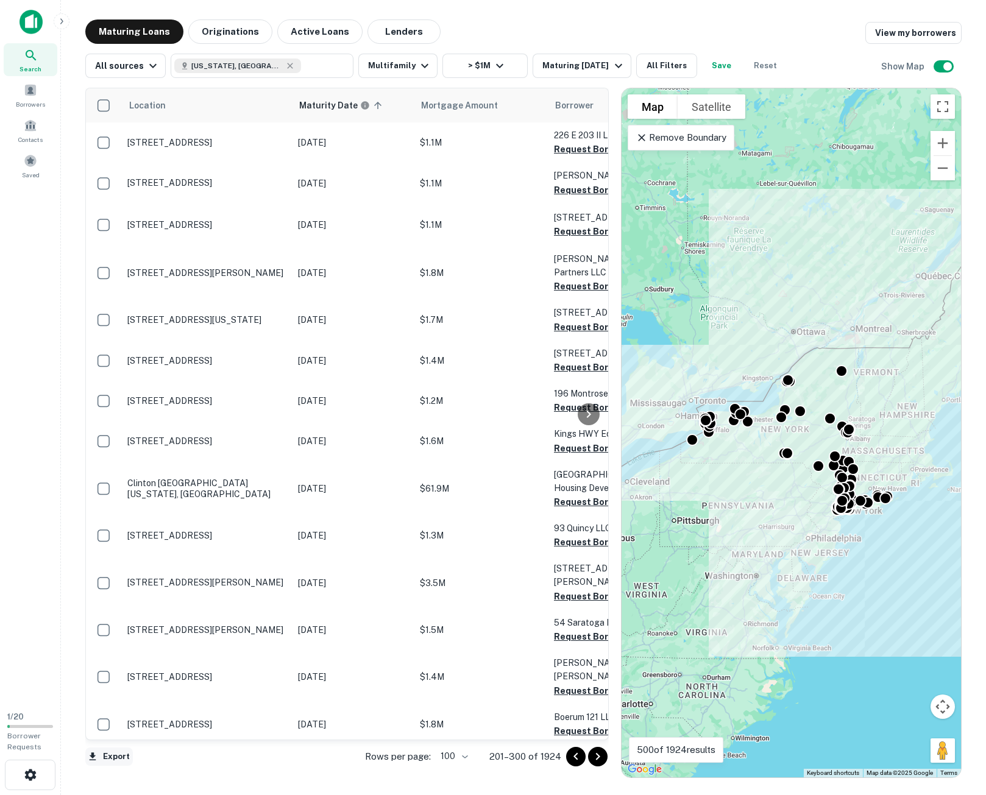
click at [119, 759] on button "Export" at bounding box center [109, 757] width 48 height 18
click at [169, 773] on li "Export as Excel (.xlsx)" at bounding box center [154, 770] width 138 height 22
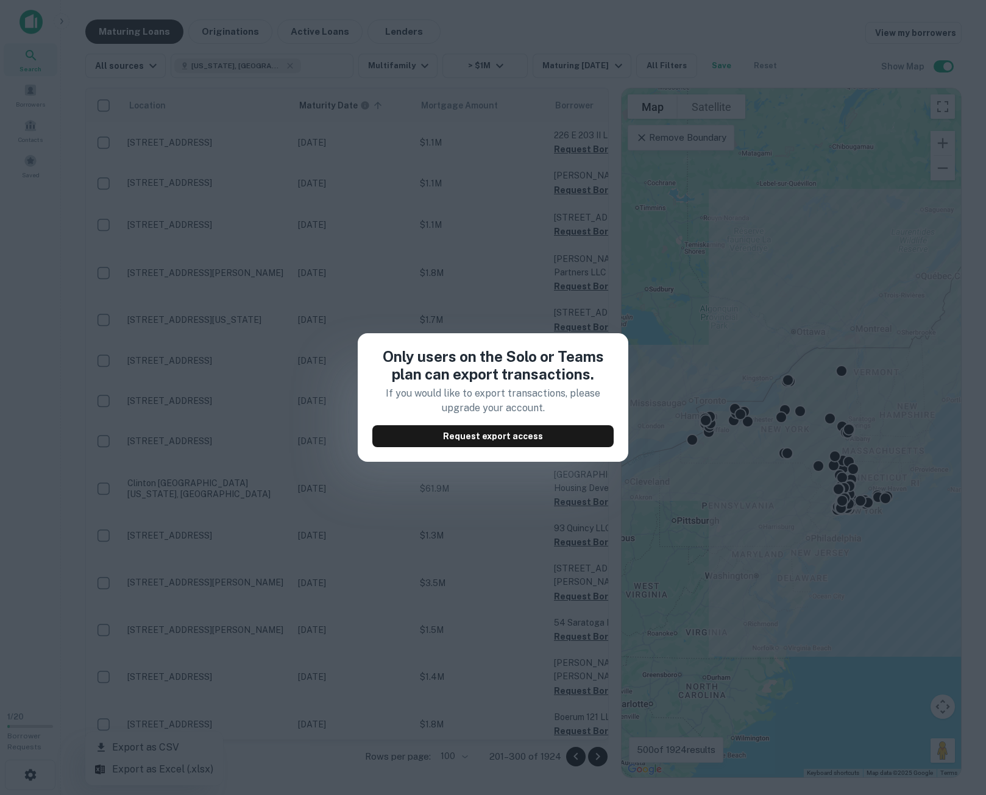
click at [504, 539] on div "Only users on the Solo or Teams plan can export transactions. If you would like…" at bounding box center [493, 397] width 986 height 795
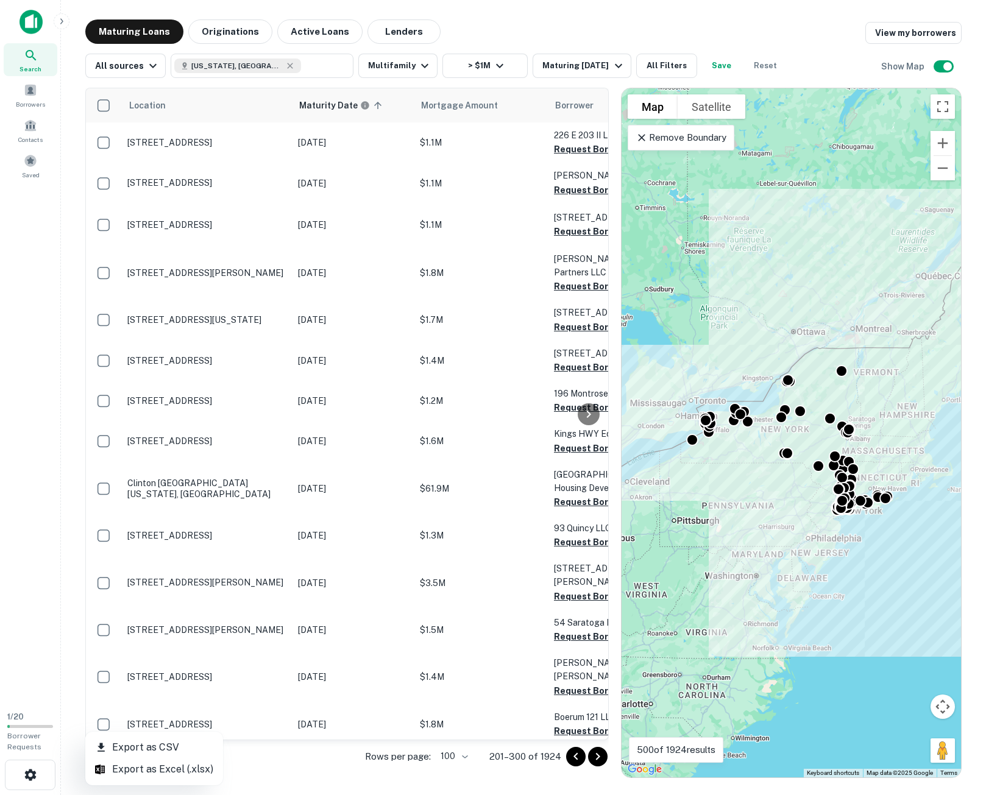
click at [600, 756] on div at bounding box center [493, 397] width 986 height 795
click at [600, 756] on icon "Go to next page" at bounding box center [598, 757] width 15 height 15
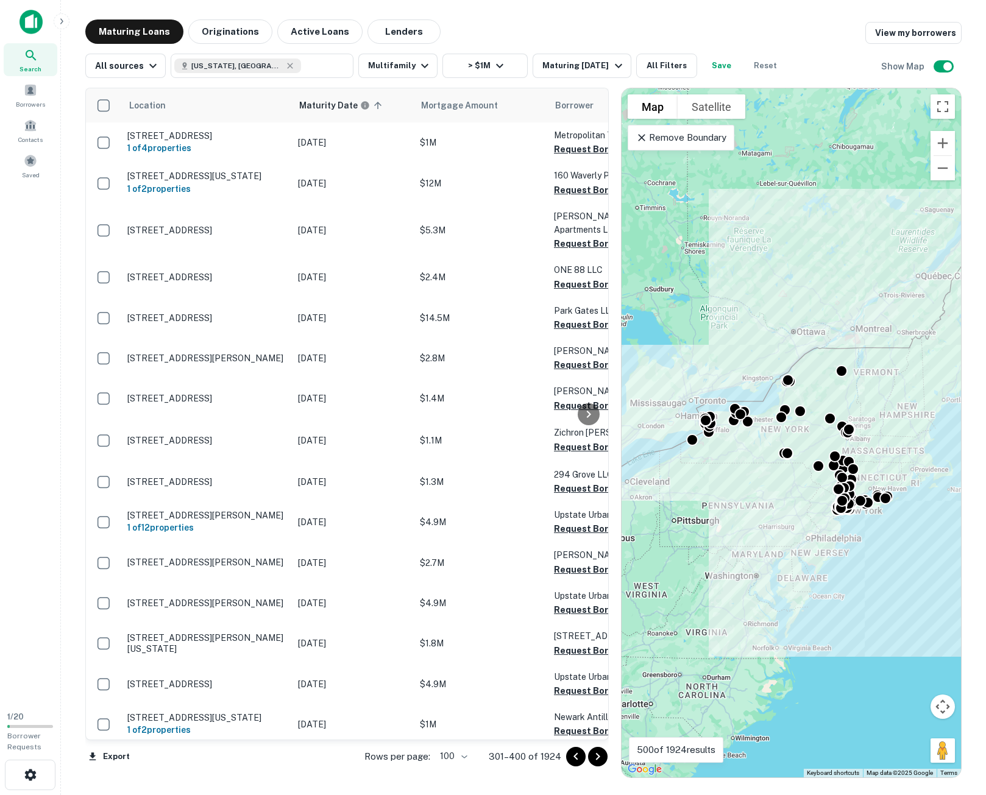
click at [598, 758] on icon "Go to next page" at bounding box center [598, 756] width 4 height 7
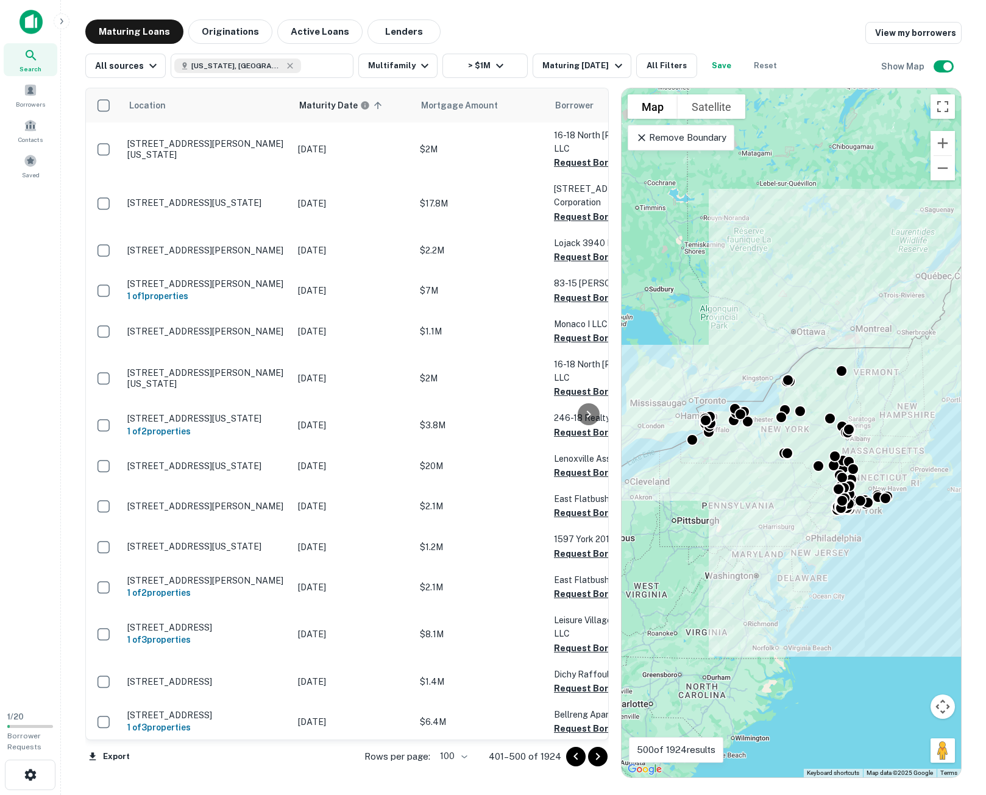
click at [599, 760] on icon "Go to next page" at bounding box center [598, 757] width 15 height 15
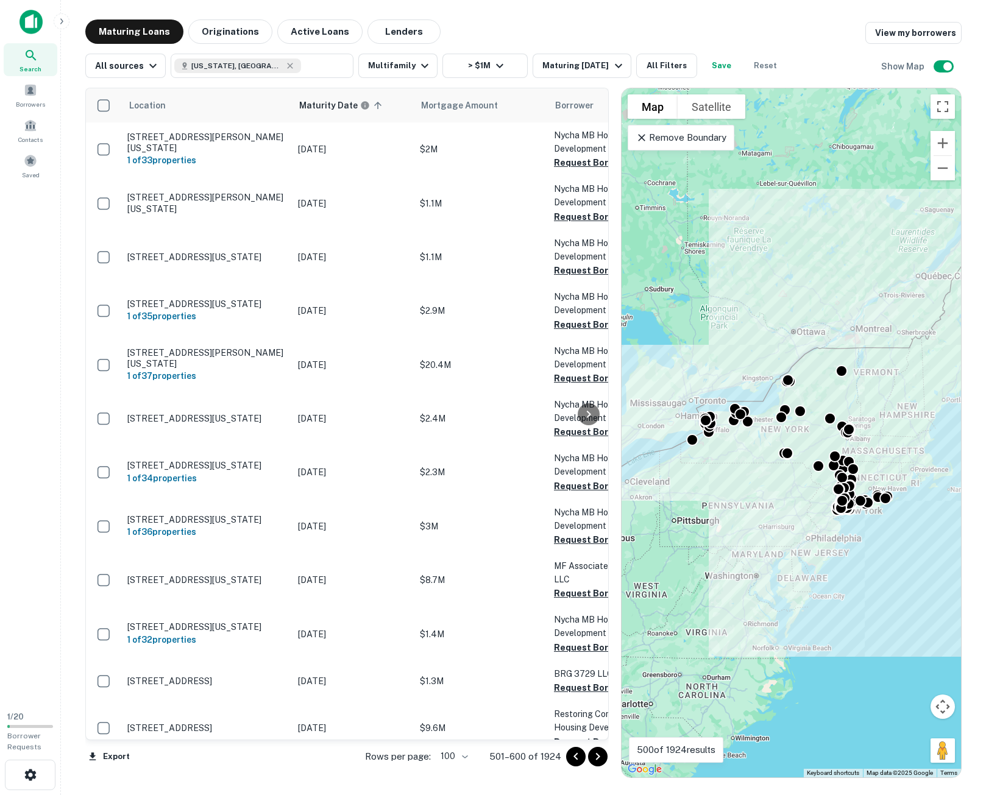
click at [599, 760] on icon "Go to next page" at bounding box center [598, 757] width 15 height 15
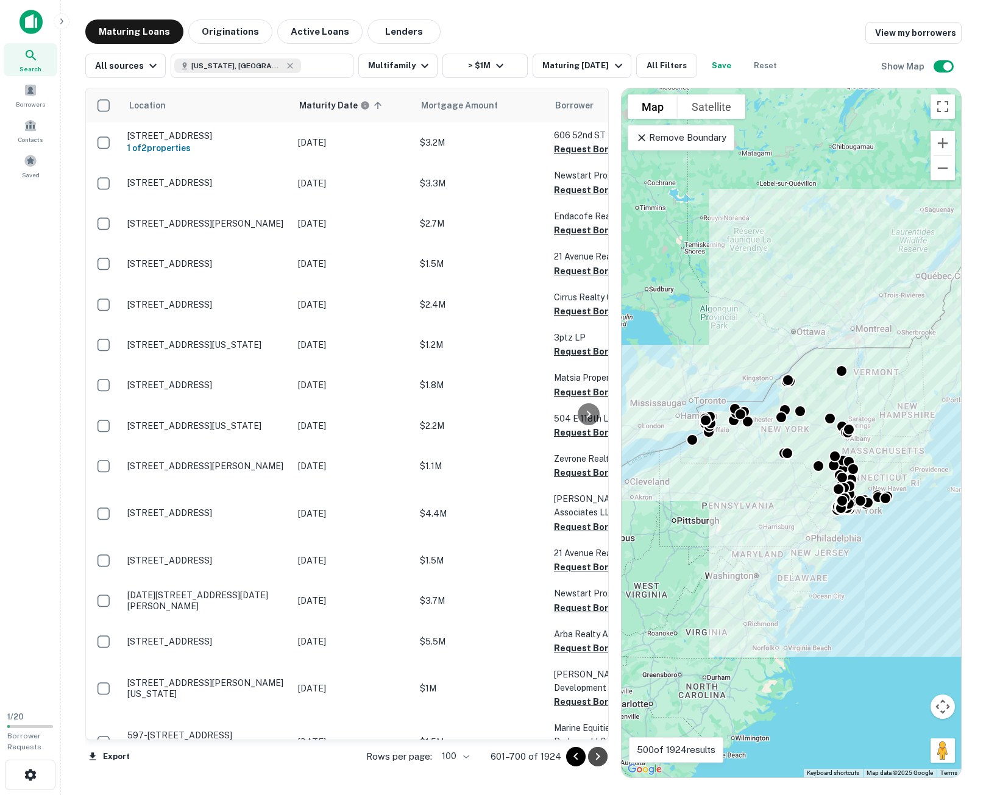
click at [601, 760] on icon "Go to next page" at bounding box center [598, 757] width 15 height 15
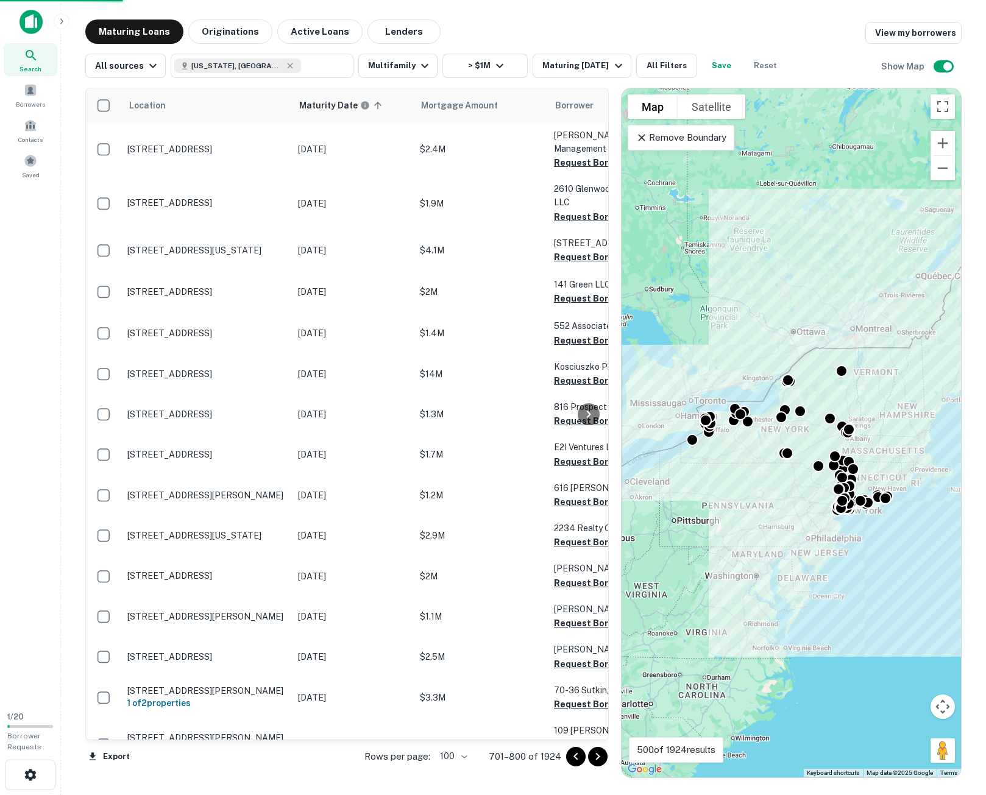
click at [600, 760] on icon "Go to next page" at bounding box center [598, 757] width 15 height 15
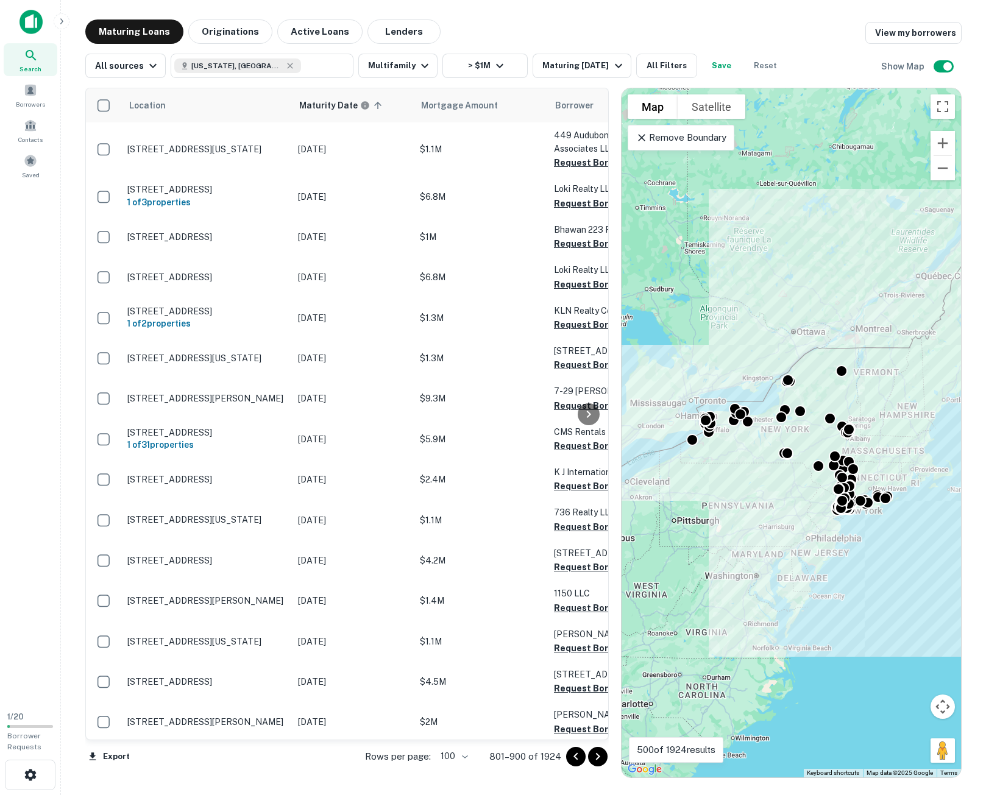
click at [600, 760] on icon "Go to next page" at bounding box center [598, 757] width 15 height 15
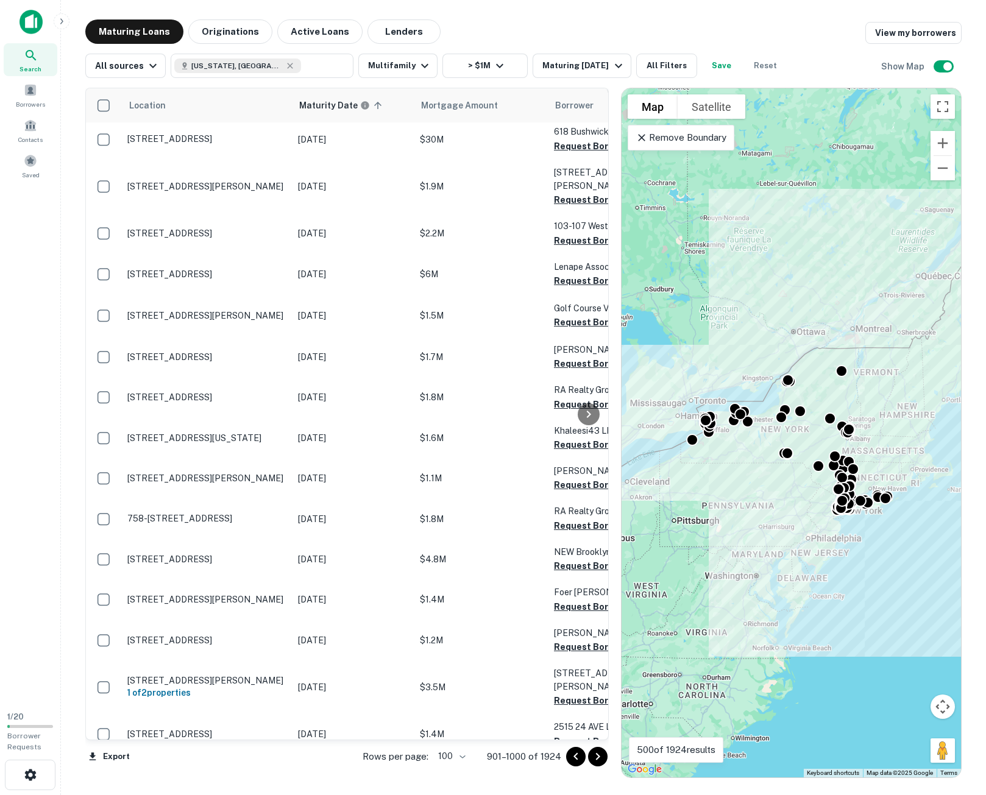
scroll to position [3596, 0]
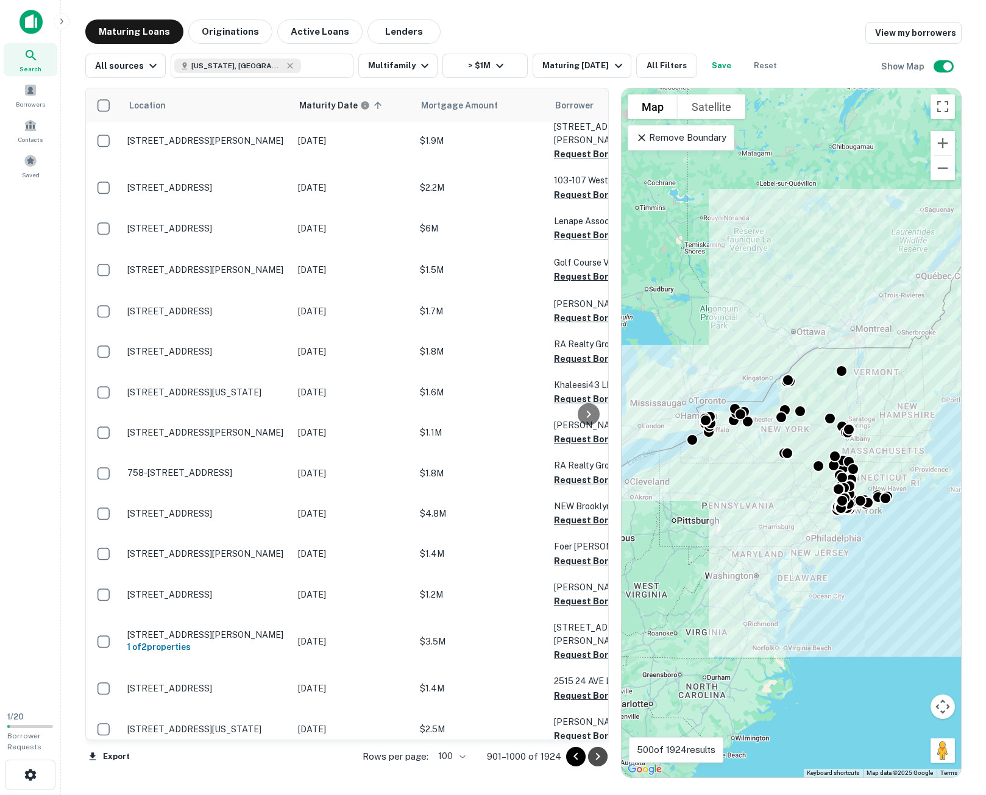
click at [600, 759] on icon "Go to next page" at bounding box center [598, 757] width 15 height 15
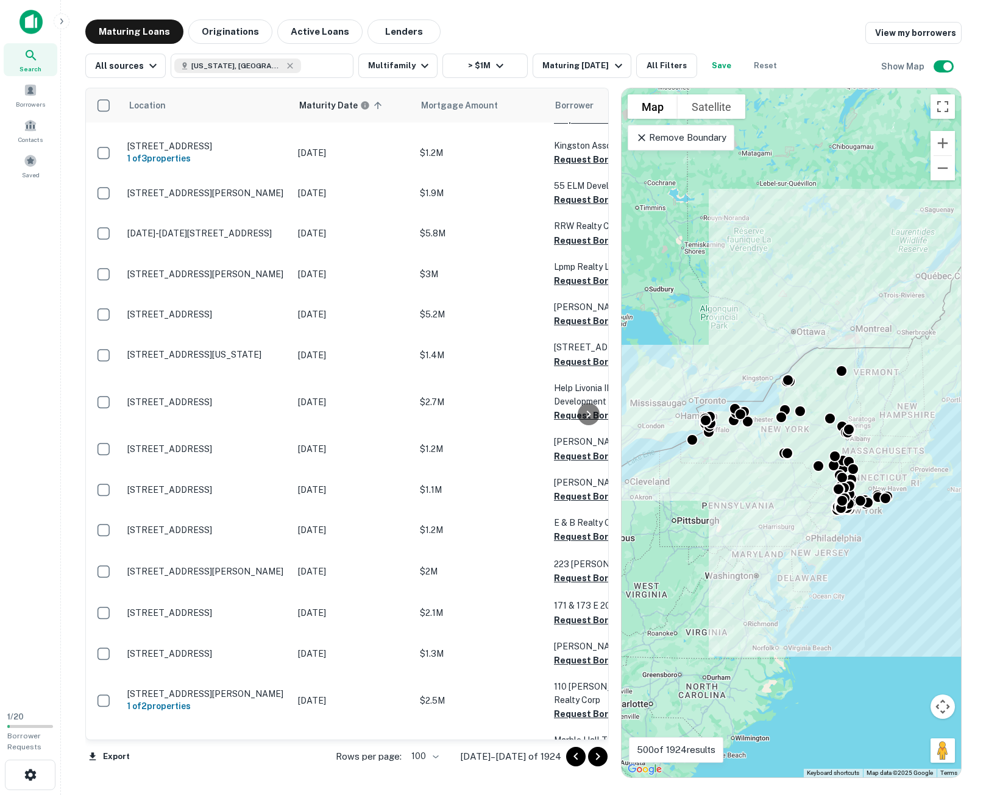
scroll to position [2533, 0]
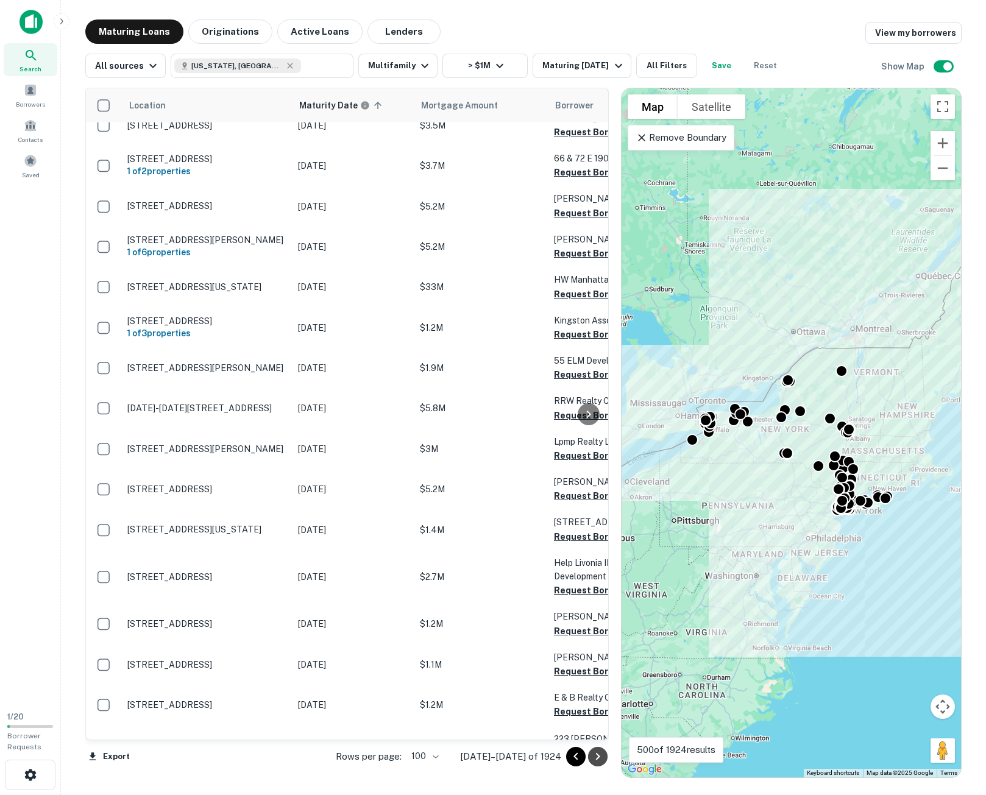
click at [605, 760] on icon "Go to next page" at bounding box center [598, 757] width 15 height 15
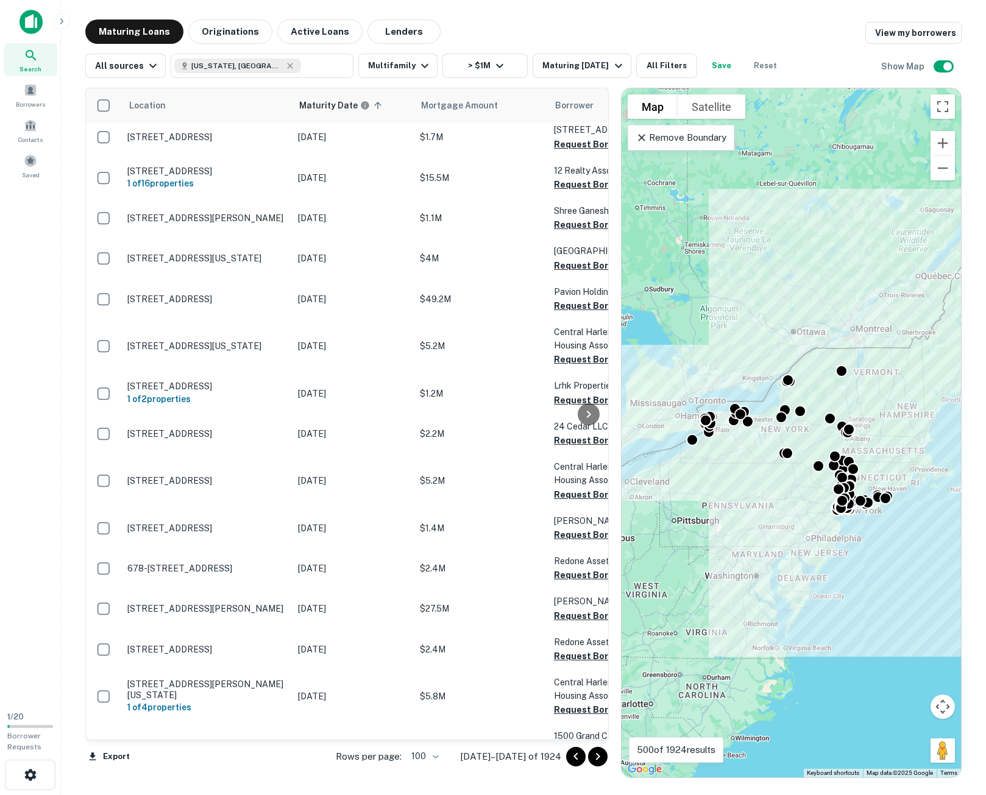
drag, startPoint x: 598, startPoint y: 759, endPoint x: 925, endPoint y: 734, distance: 327.7
click at [598, 759] on icon "Go to next page" at bounding box center [598, 757] width 15 height 15
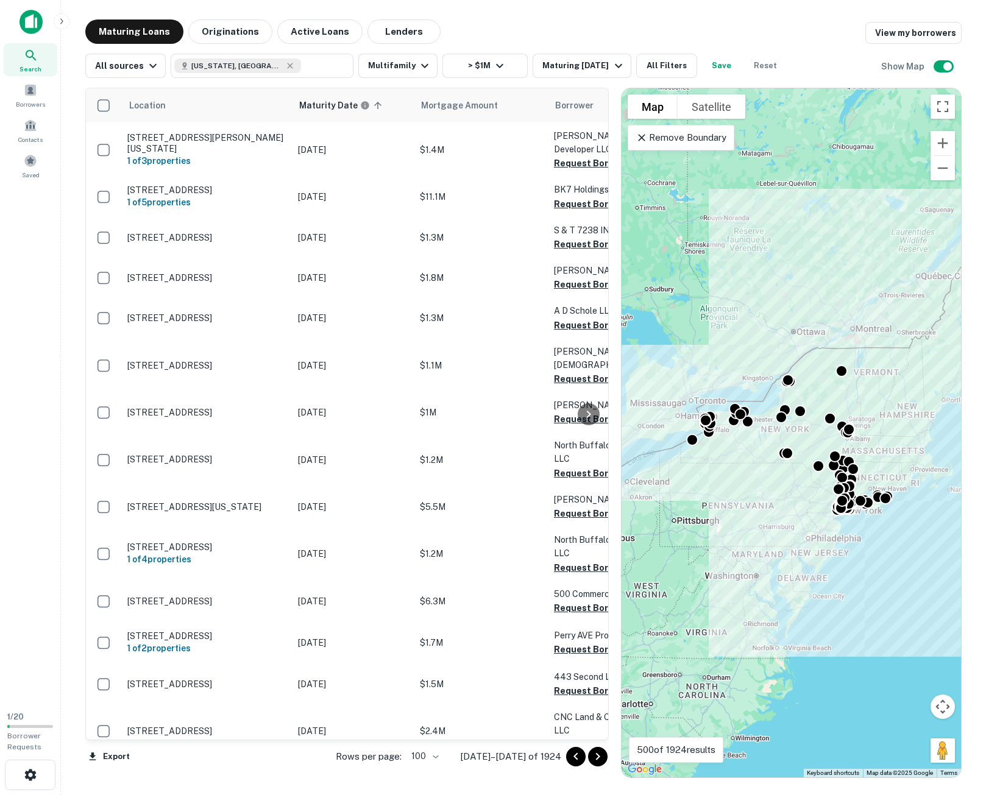
drag, startPoint x: 595, startPoint y: 753, endPoint x: 926, endPoint y: 739, distance: 331.8
click at [595, 753] on icon "Go to next page" at bounding box center [598, 757] width 15 height 15
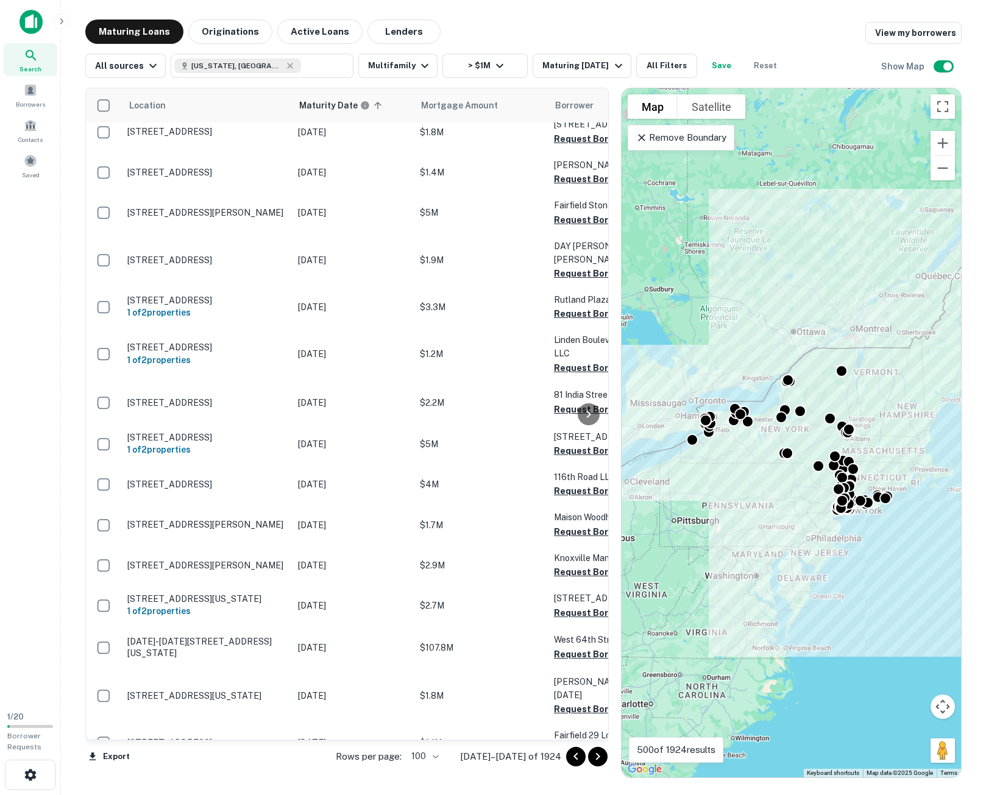
click at [603, 755] on icon "Go to next page" at bounding box center [598, 757] width 15 height 15
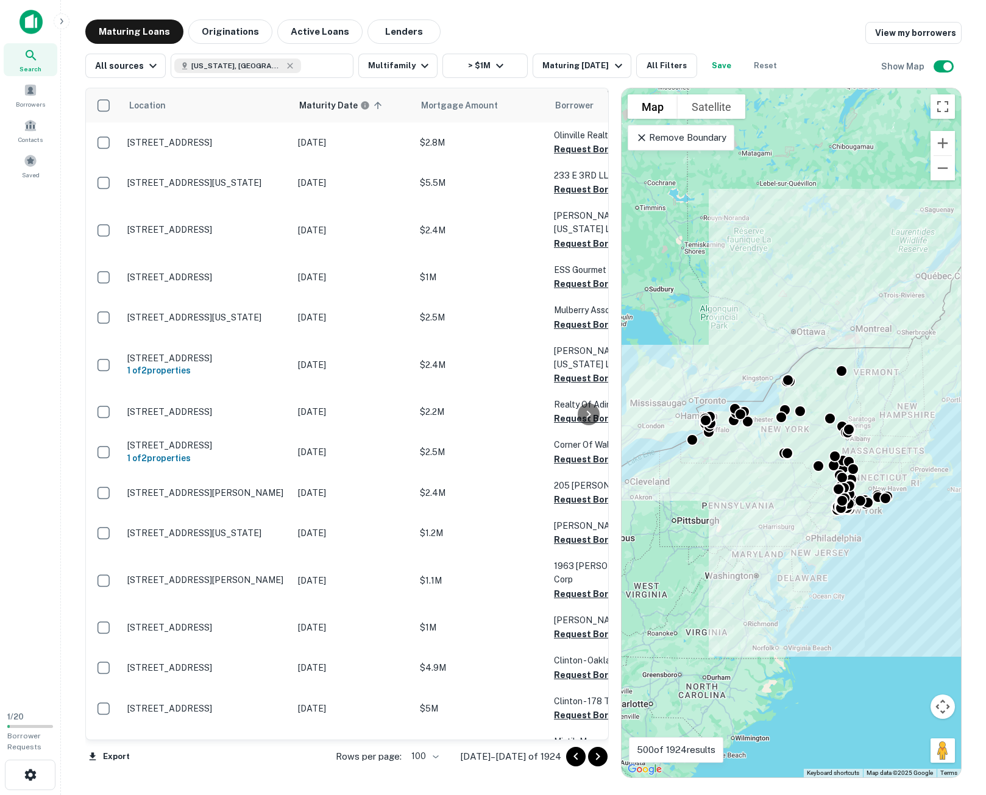
scroll to position [1585, 0]
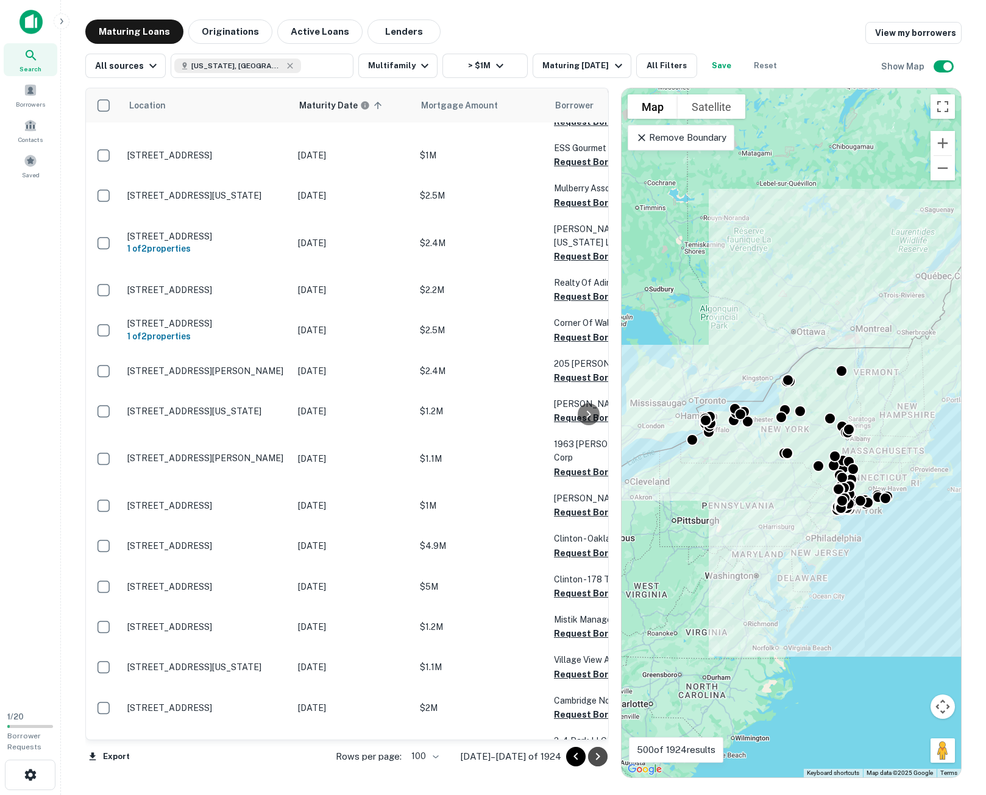
click at [602, 760] on icon "Go to next page" at bounding box center [598, 757] width 15 height 15
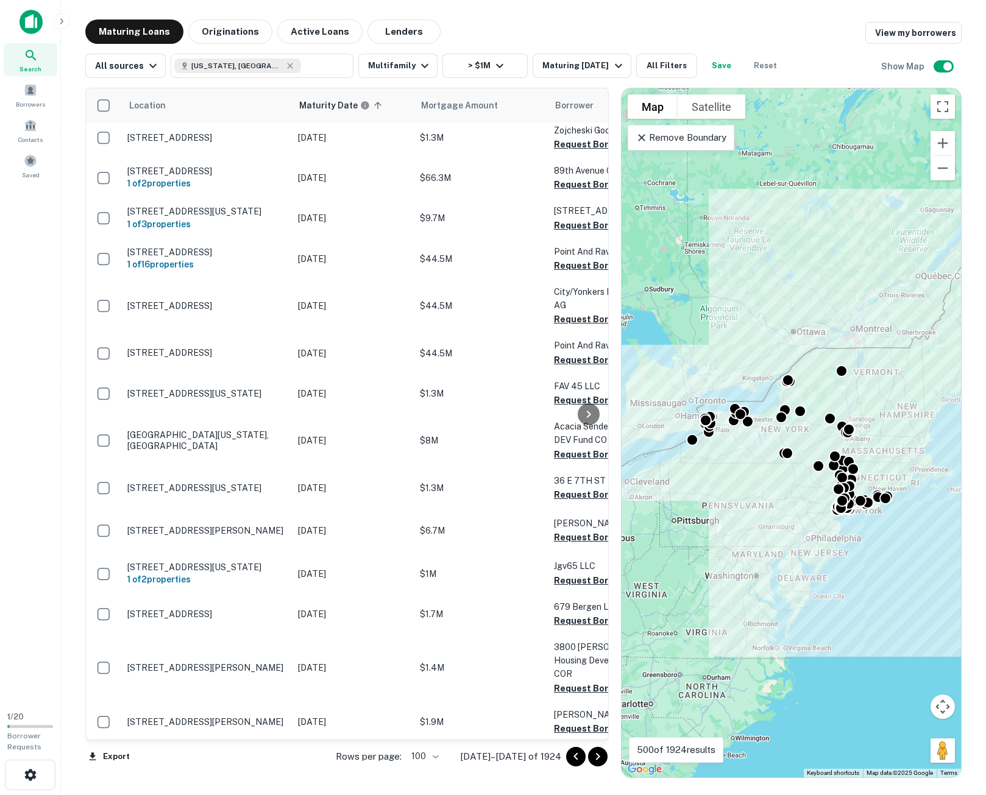
click at [601, 756] on icon "Go to next page" at bounding box center [598, 757] width 15 height 15
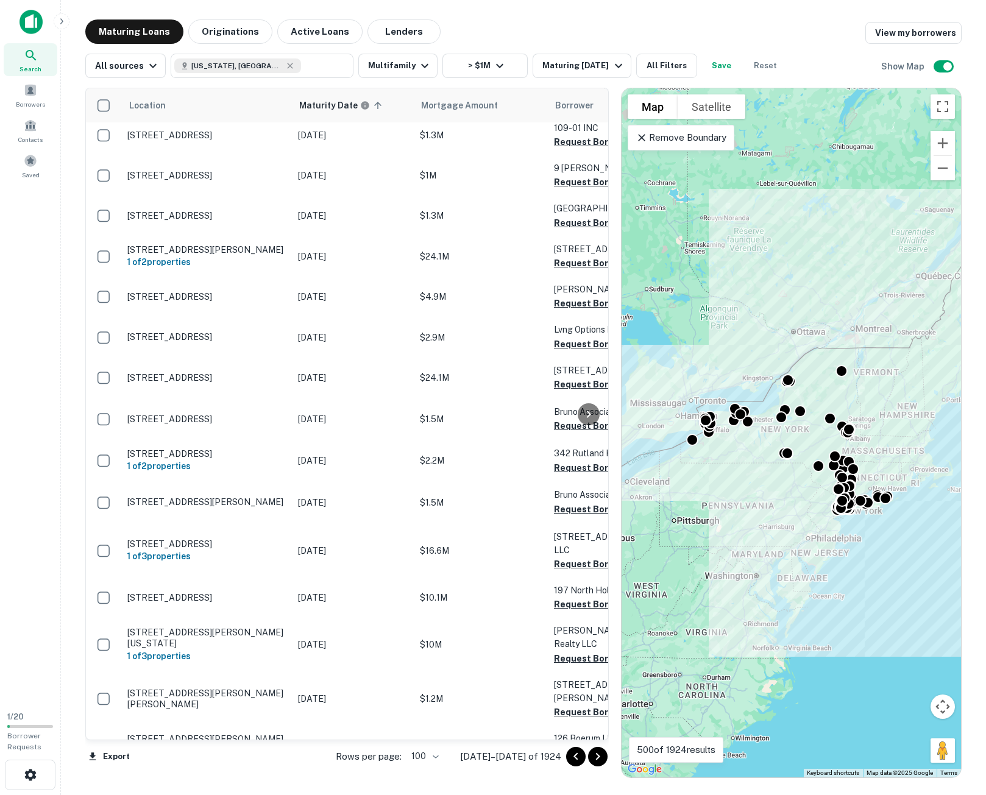
drag, startPoint x: 597, startPoint y: 757, endPoint x: 931, endPoint y: 754, distance: 334.6
click at [597, 757] on icon "Go to next page" at bounding box center [598, 757] width 15 height 15
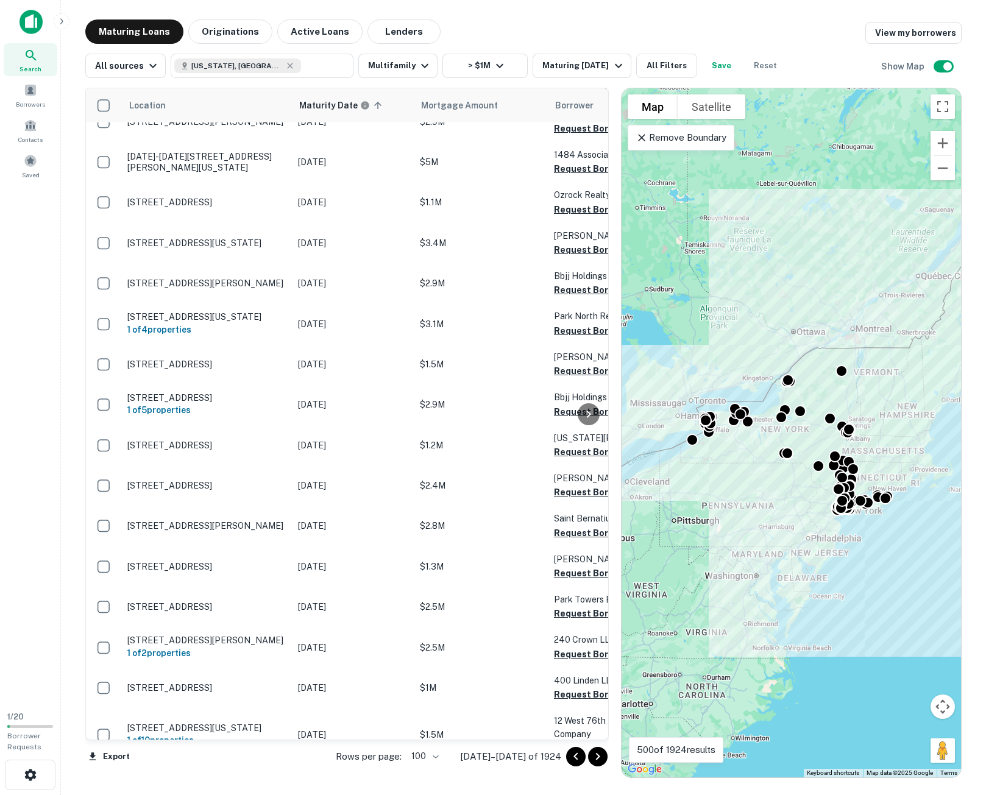
drag, startPoint x: 595, startPoint y: 761, endPoint x: 982, endPoint y: 788, distance: 388.5
click at [595, 761] on icon "Go to next page" at bounding box center [598, 757] width 15 height 15
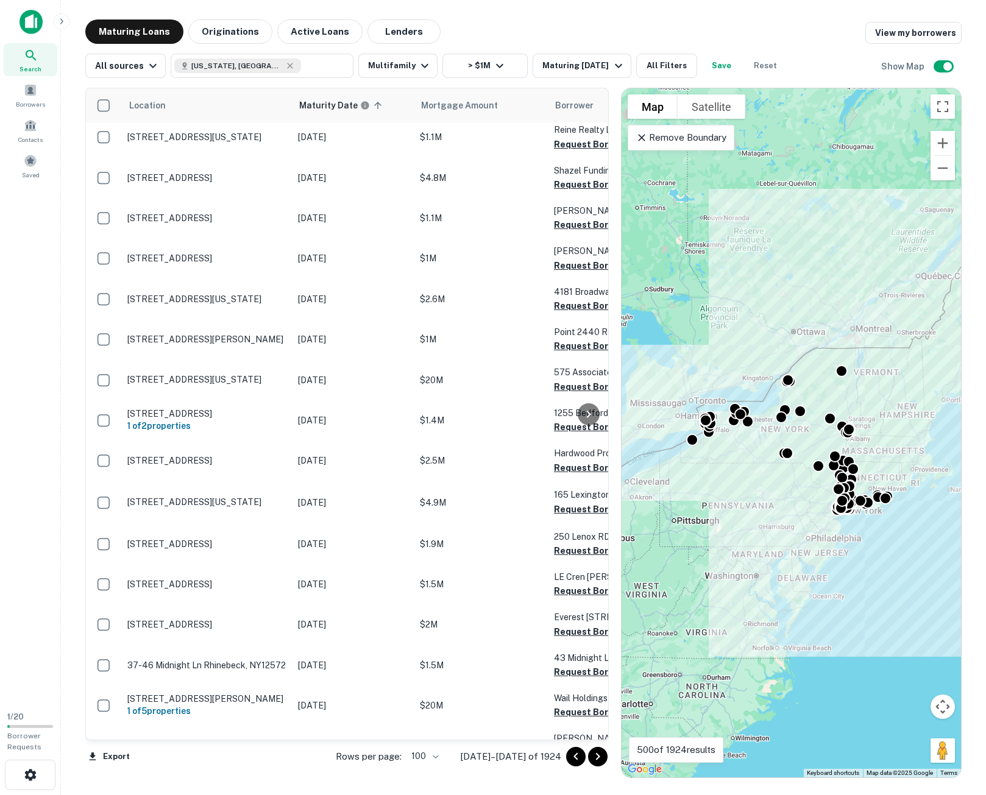
drag, startPoint x: 601, startPoint y: 761, endPoint x: 925, endPoint y: 732, distance: 325.5
click at [601, 761] on icon "Go to next page" at bounding box center [598, 757] width 15 height 15
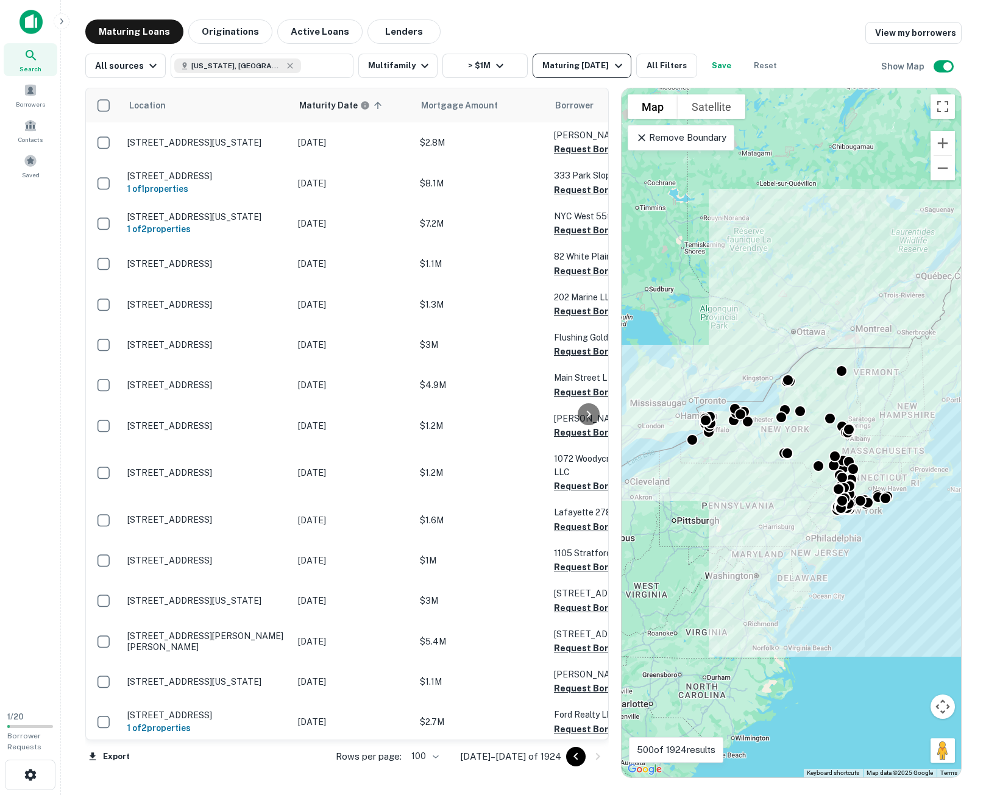
click at [615, 65] on icon "button" at bounding box center [618, 66] width 7 height 4
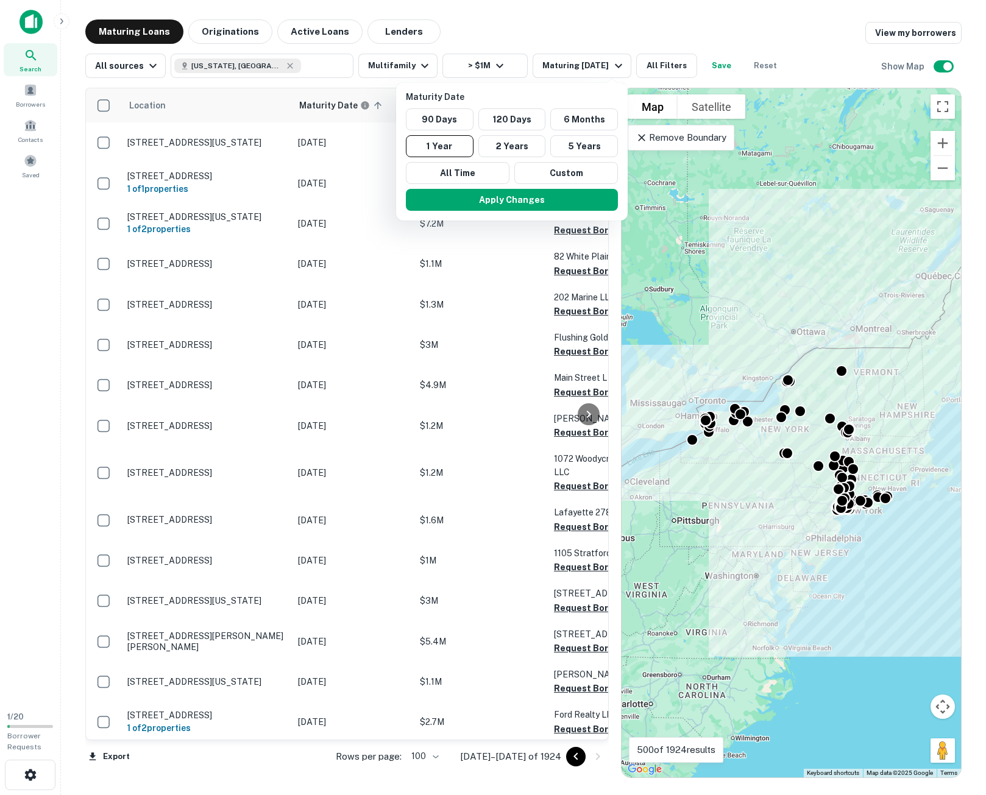
scroll to position [61, 0]
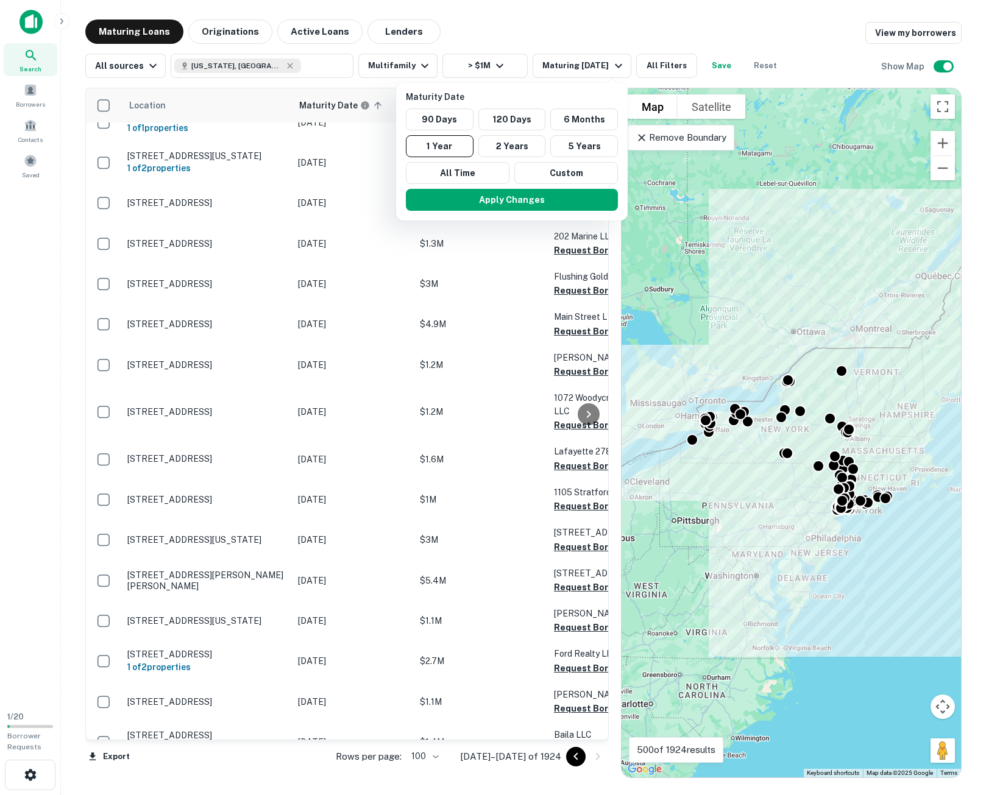
click at [612, 66] on div at bounding box center [493, 397] width 986 height 795
click at [497, 70] on div at bounding box center [493, 397] width 986 height 795
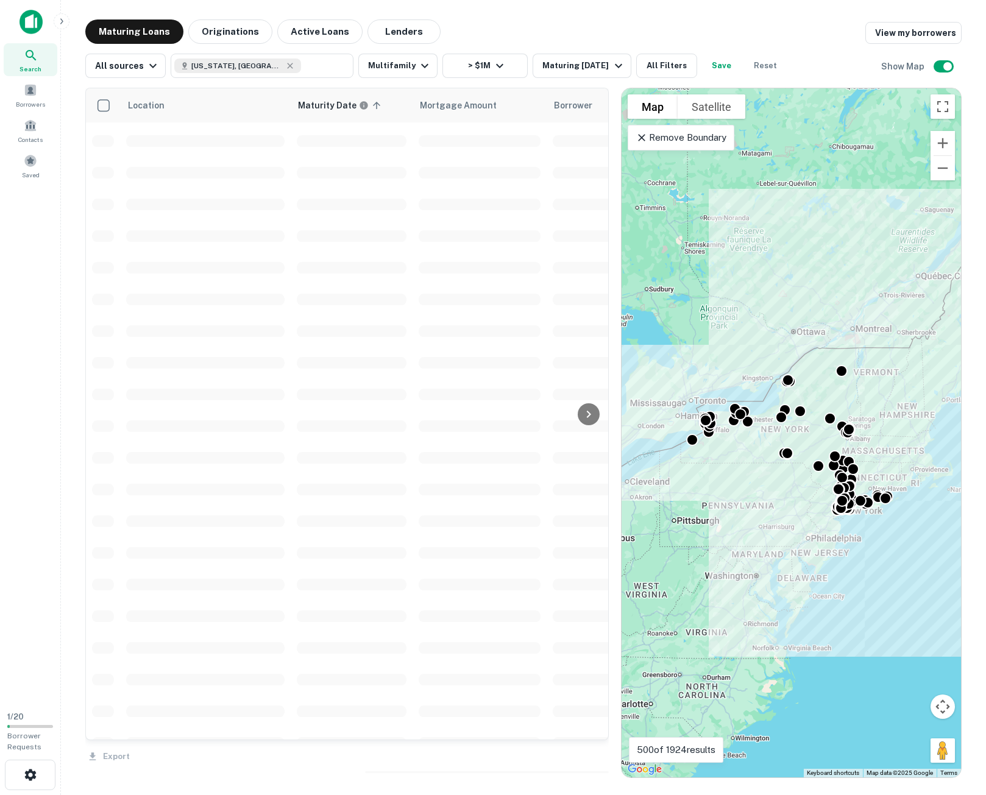
drag, startPoint x: 491, startPoint y: 63, endPoint x: 974, endPoint y: 171, distance: 494.7
click at [491, 64] on div at bounding box center [493, 397] width 986 height 795
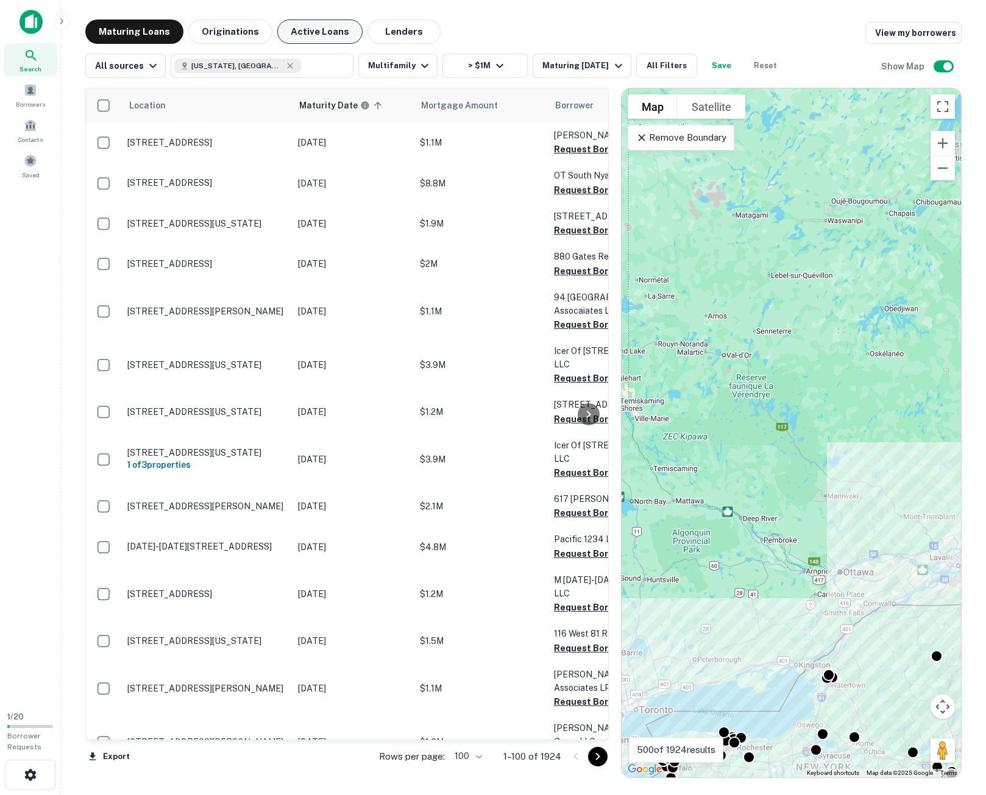
click at [307, 29] on button "Active Loans" at bounding box center [319, 32] width 85 height 24
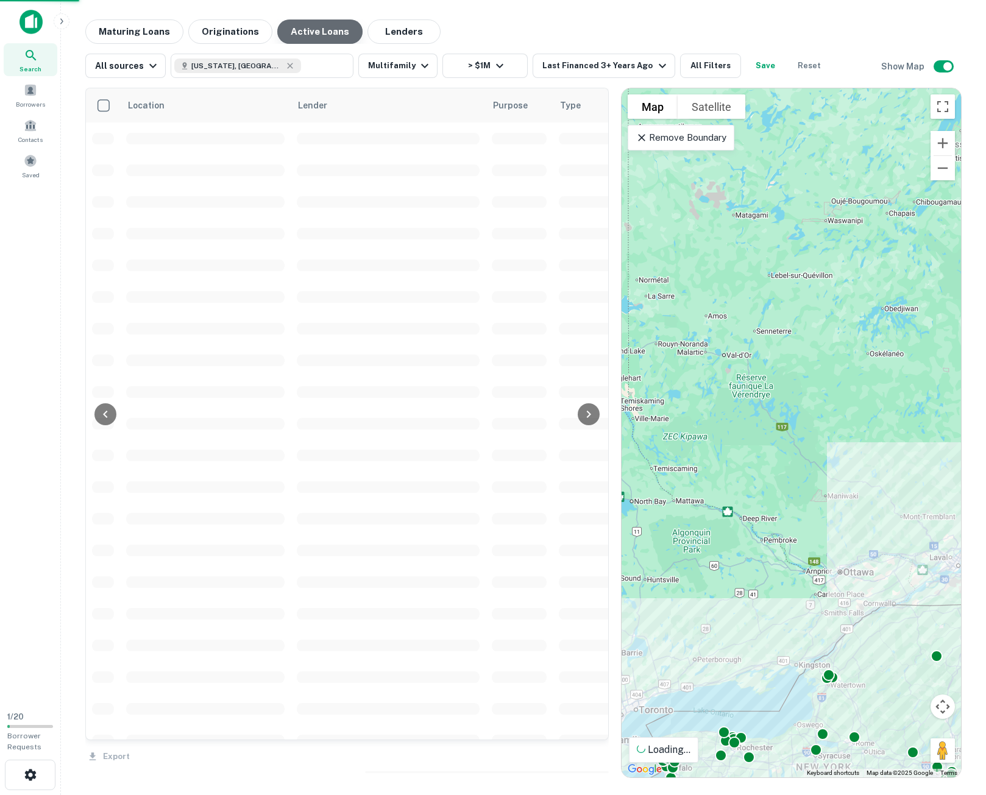
click at [311, 30] on button "Active Loans" at bounding box center [319, 32] width 85 height 24
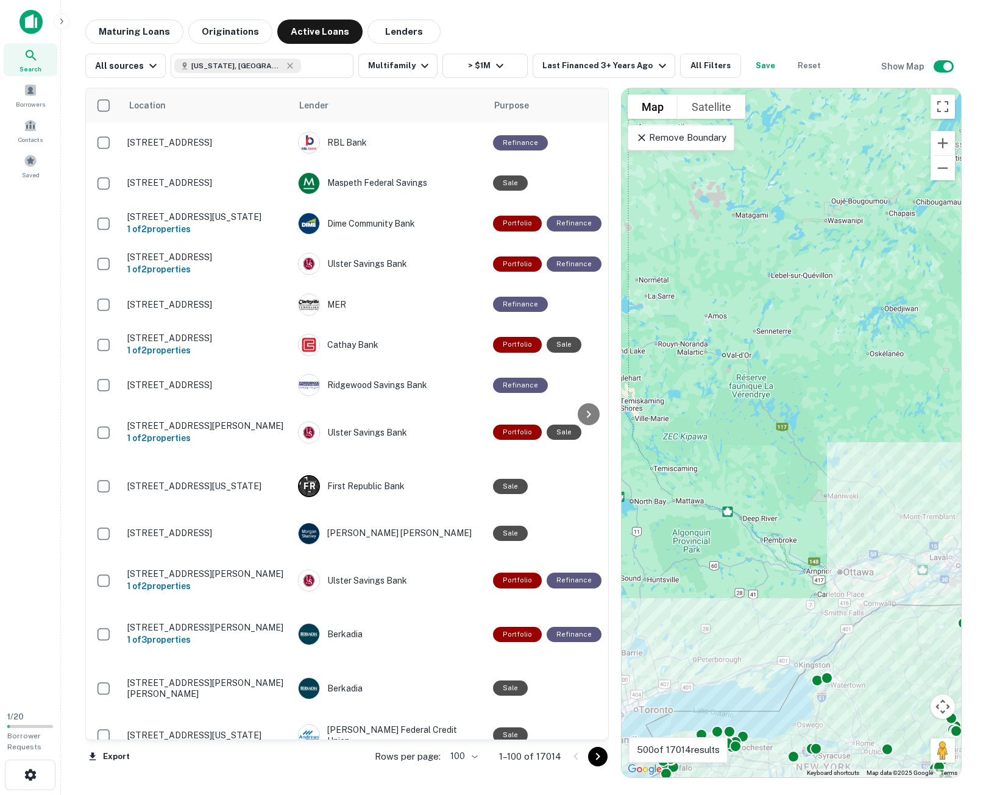
click at [595, 761] on icon "Go to next page" at bounding box center [598, 757] width 15 height 15
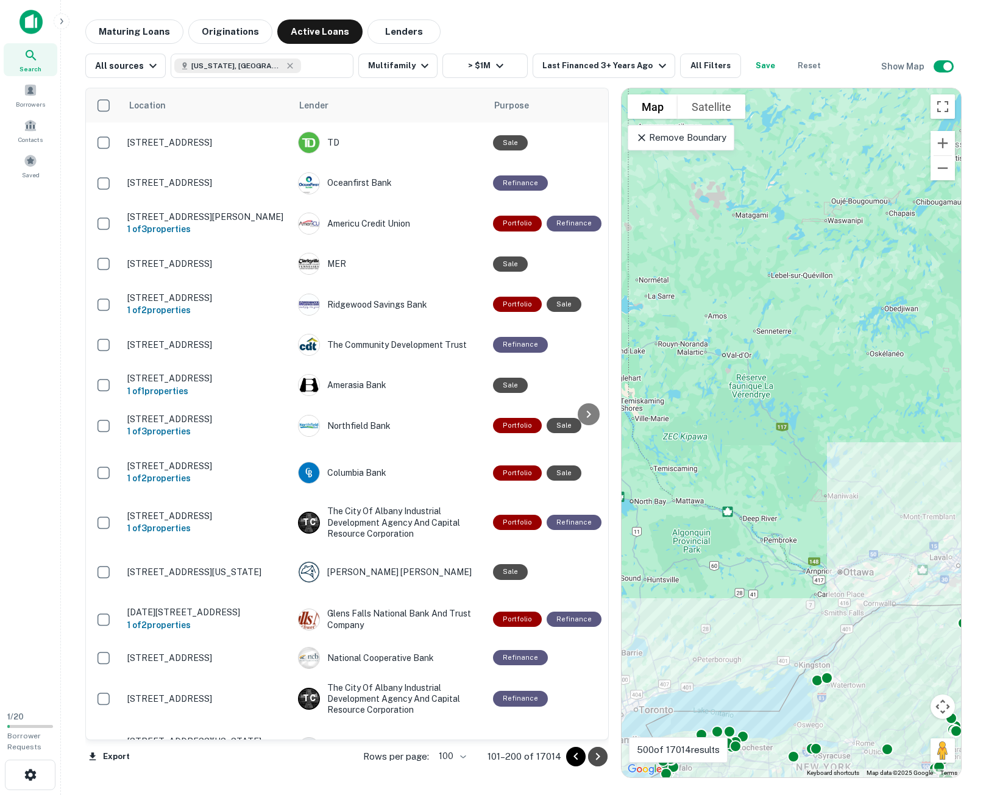
click at [597, 759] on icon "Go to next page" at bounding box center [598, 757] width 15 height 15
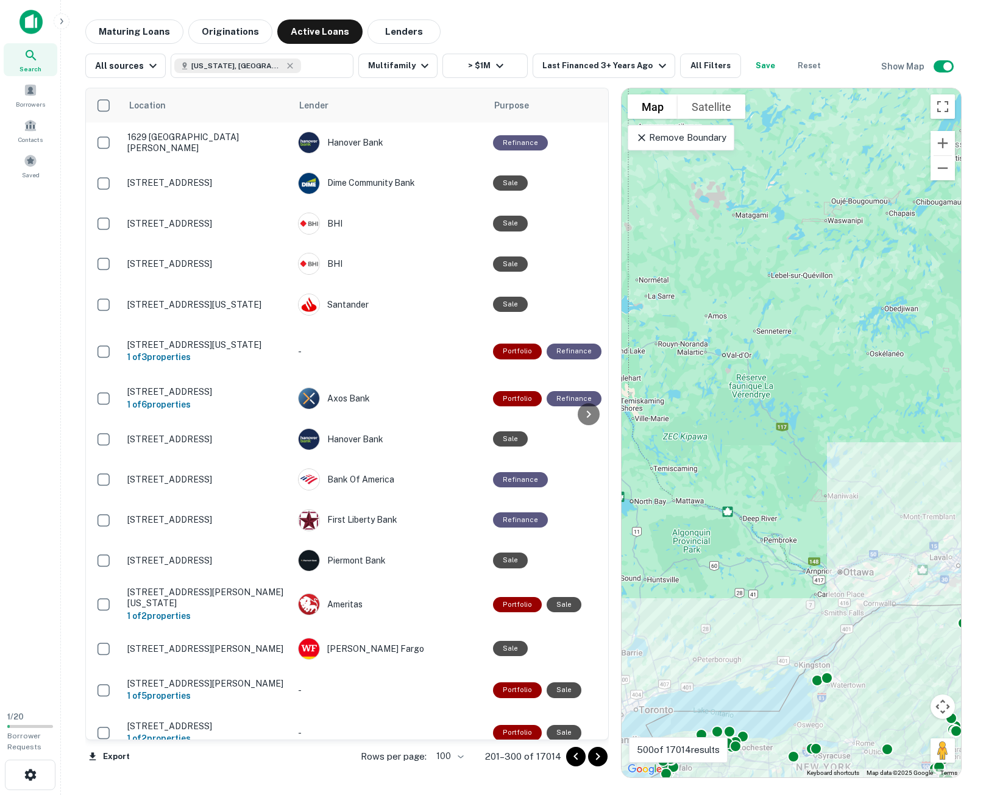
drag, startPoint x: 600, startPoint y: 759, endPoint x: 721, endPoint y: 715, distance: 129.0
click at [600, 759] on icon "Go to next page" at bounding box center [598, 757] width 15 height 15
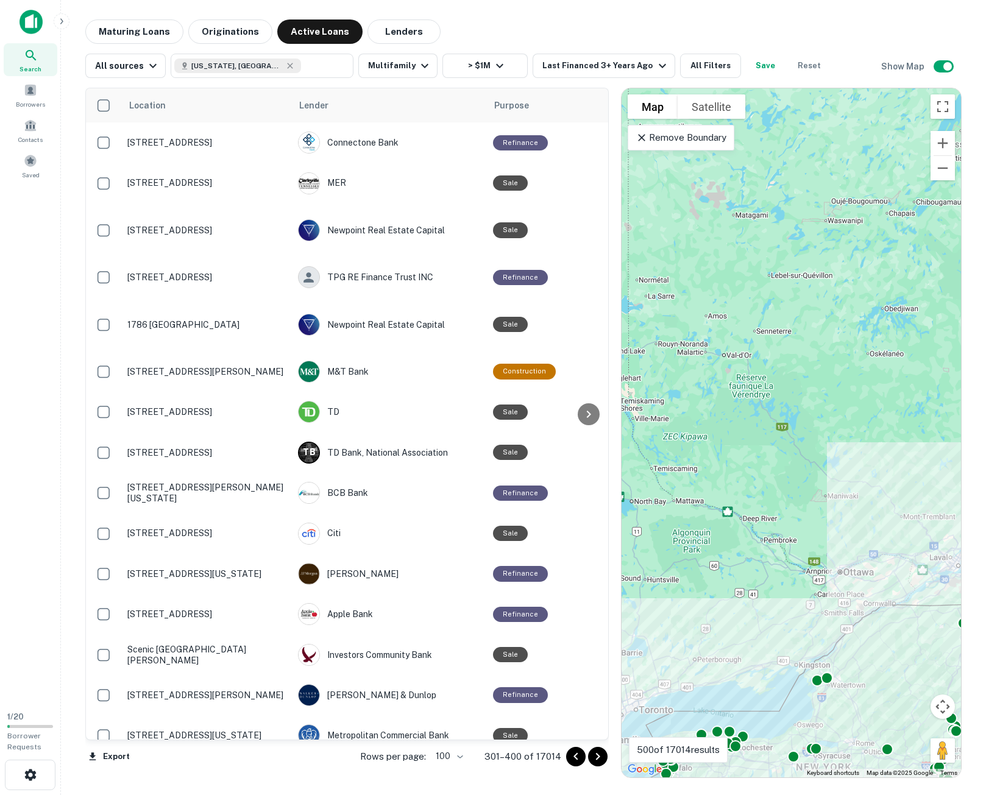
click at [601, 758] on icon "Go to next page" at bounding box center [598, 757] width 15 height 15
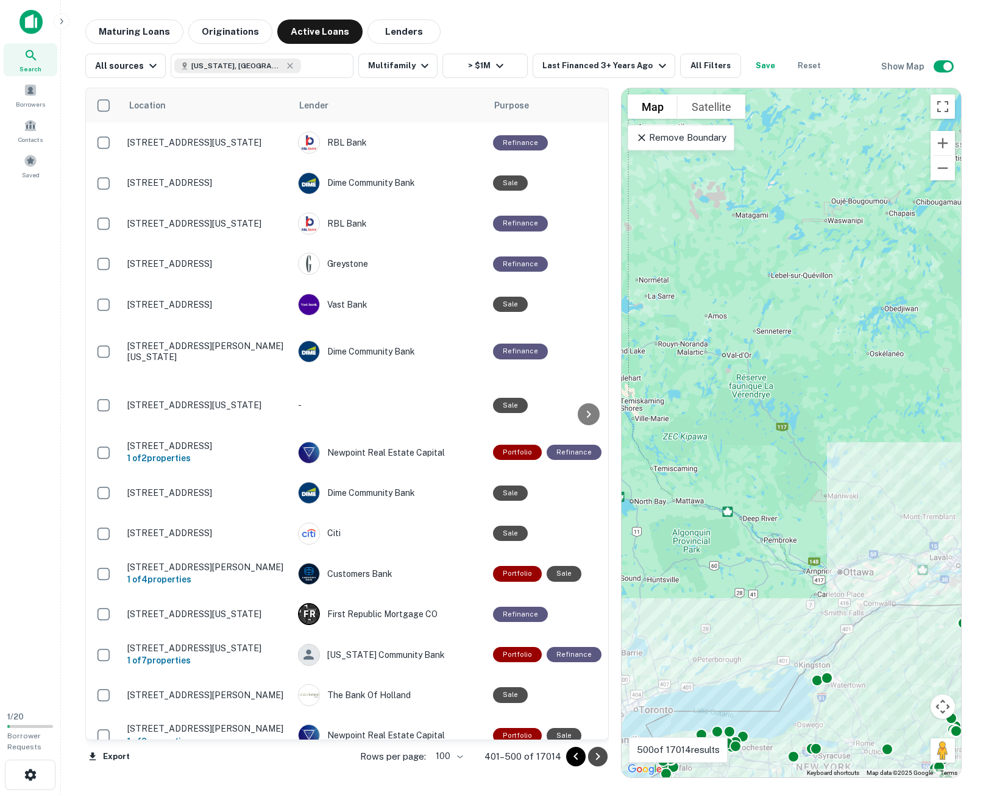
click at [601, 758] on icon "Go to next page" at bounding box center [598, 757] width 15 height 15
